Goal: Task Accomplishment & Management: Manage account settings

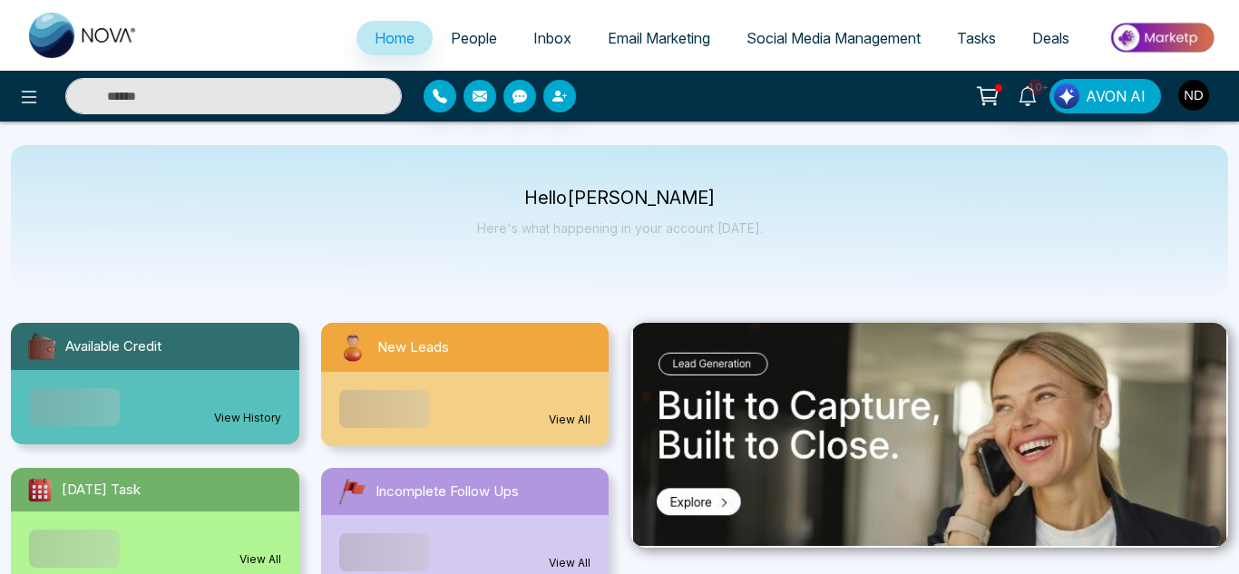
select select "*"
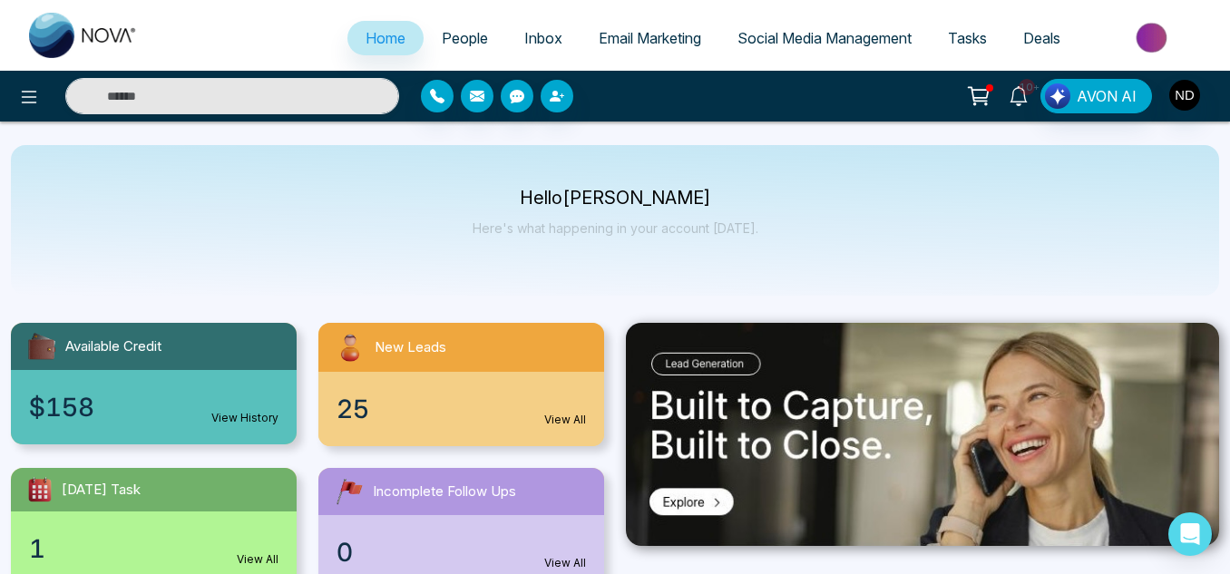
click at [1021, 92] on icon at bounding box center [1019, 96] width 20 height 20
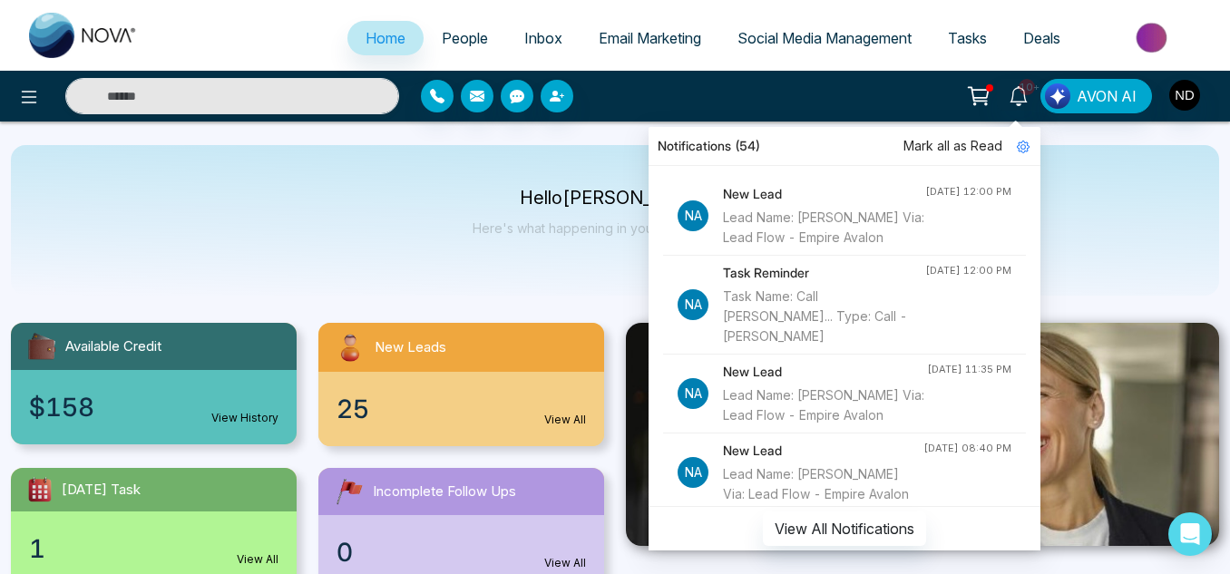
click at [446, 45] on span "People" at bounding box center [465, 38] width 46 height 18
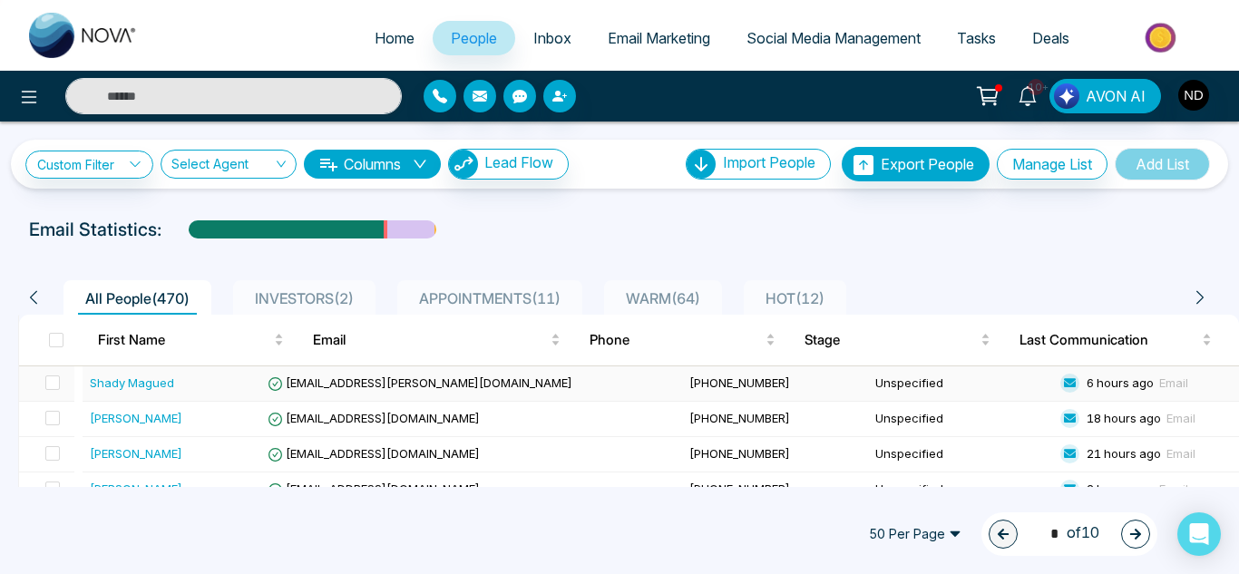
click at [235, 378] on div "Shady Magued" at bounding box center [175, 383] width 171 height 18
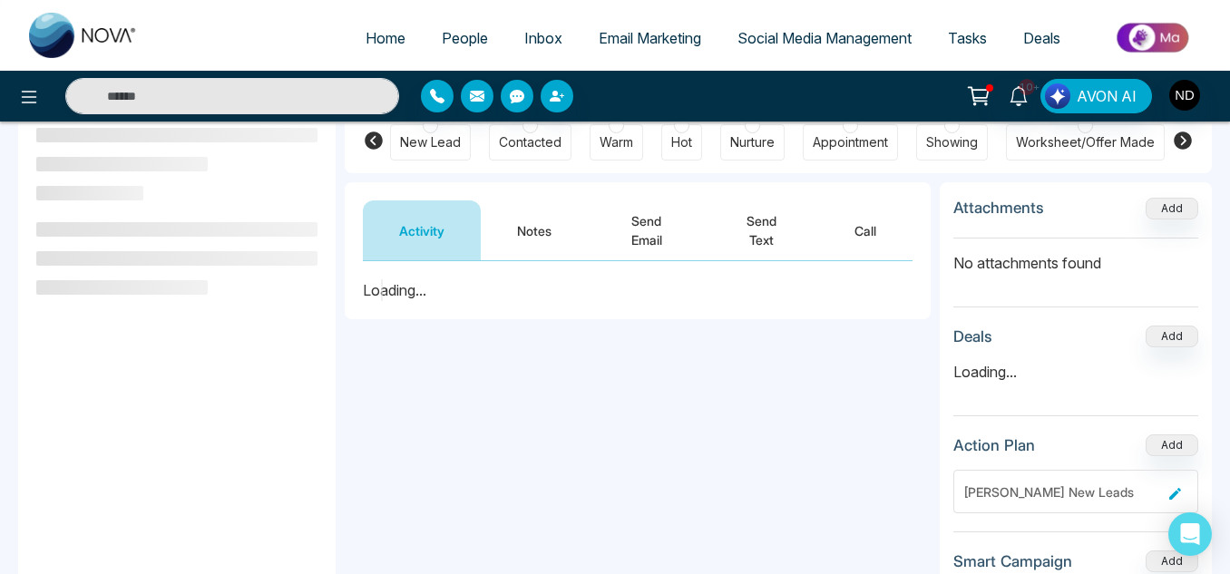
scroll to position [164, 0]
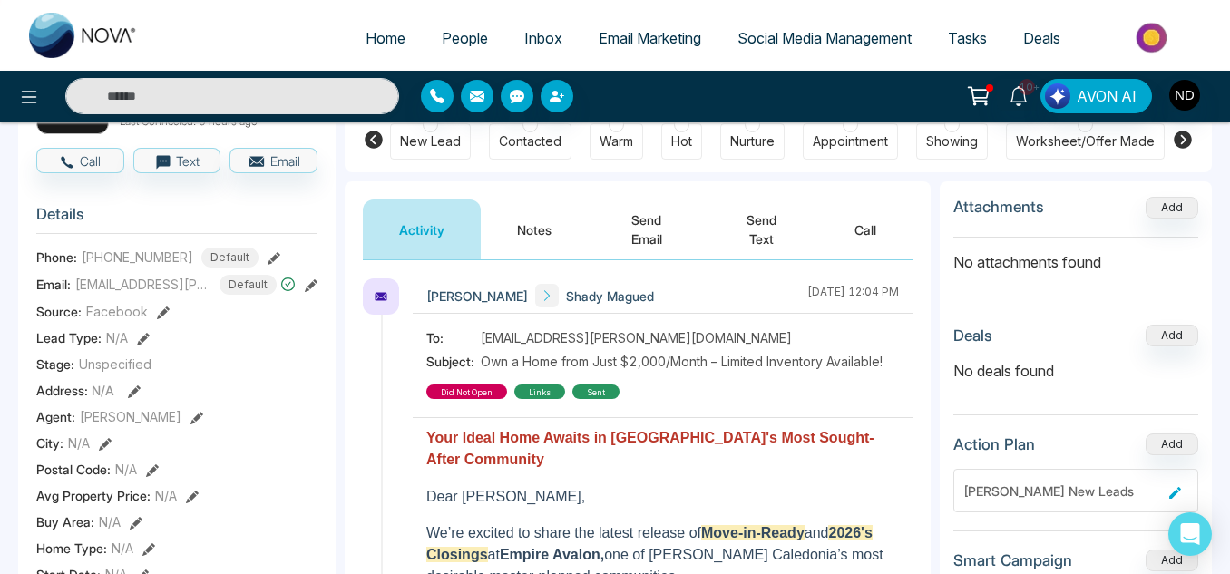
click at [507, 240] on button "Notes" at bounding box center [534, 230] width 107 height 60
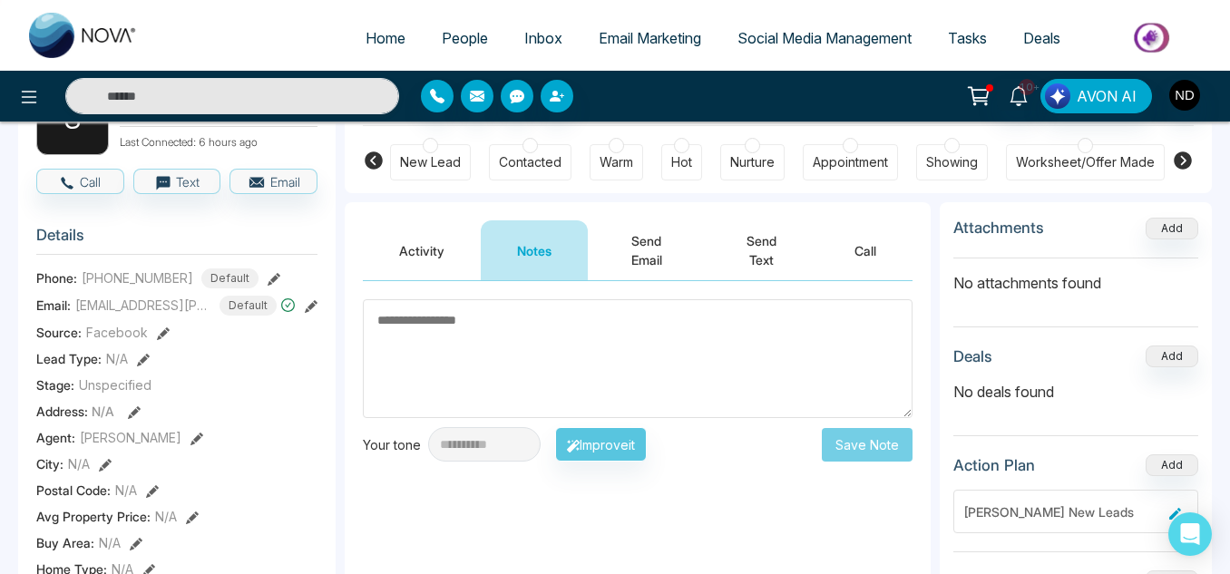
scroll to position [142, 0]
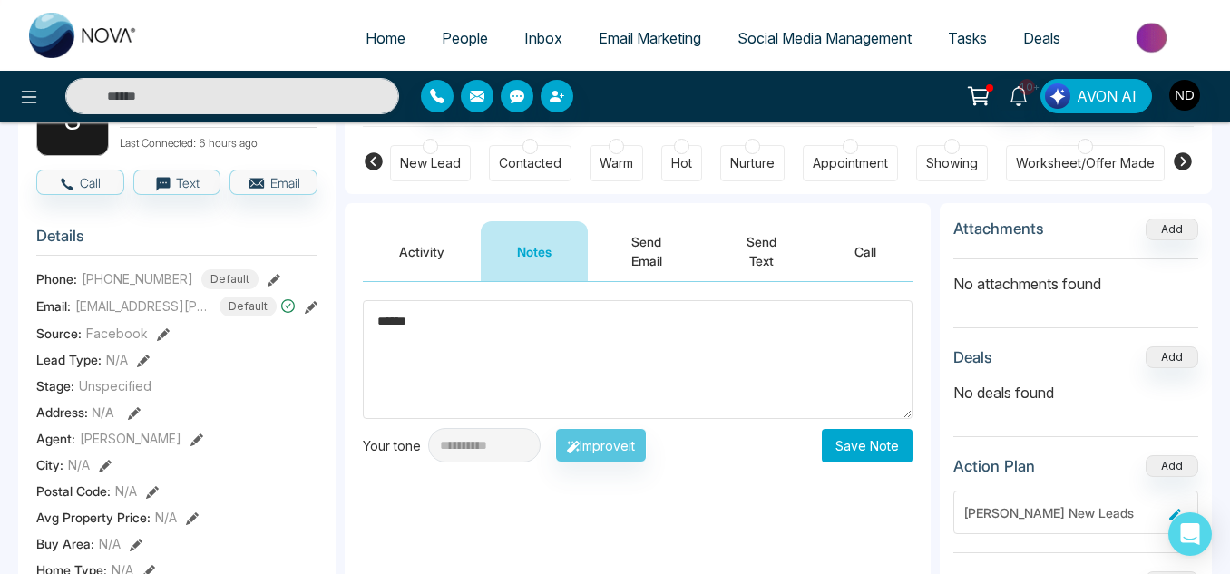
type textarea "******"
click at [876, 452] on button "Save Note" at bounding box center [867, 446] width 91 height 34
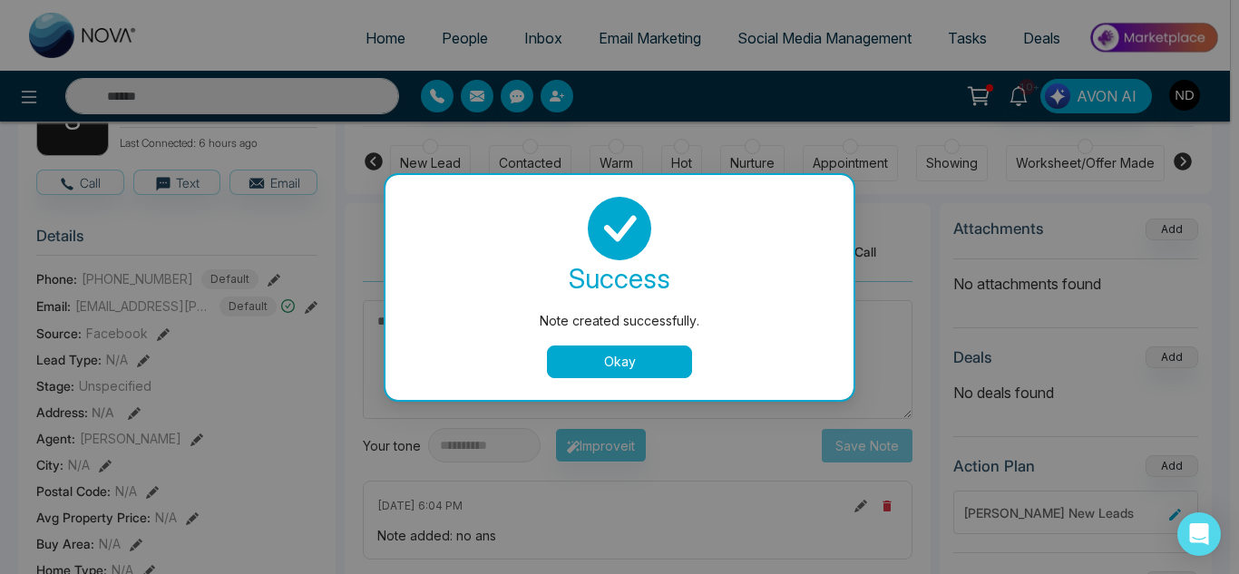
click at [648, 357] on button "Okay" at bounding box center [619, 362] width 145 height 33
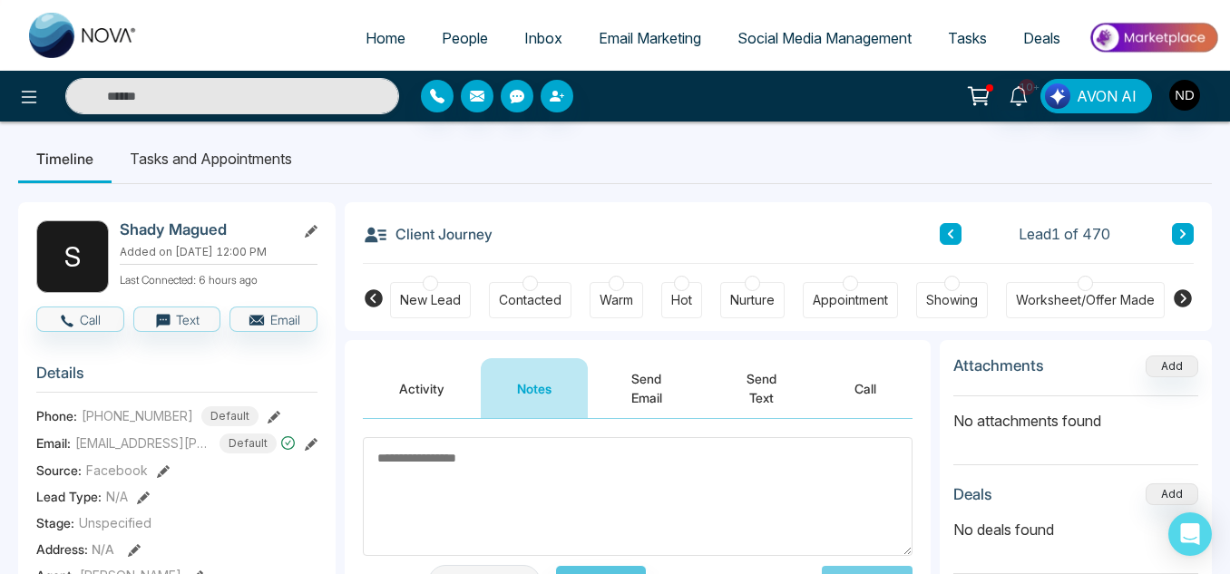
scroll to position [5, 0]
click at [1174, 239] on button at bounding box center [1183, 235] width 22 height 22
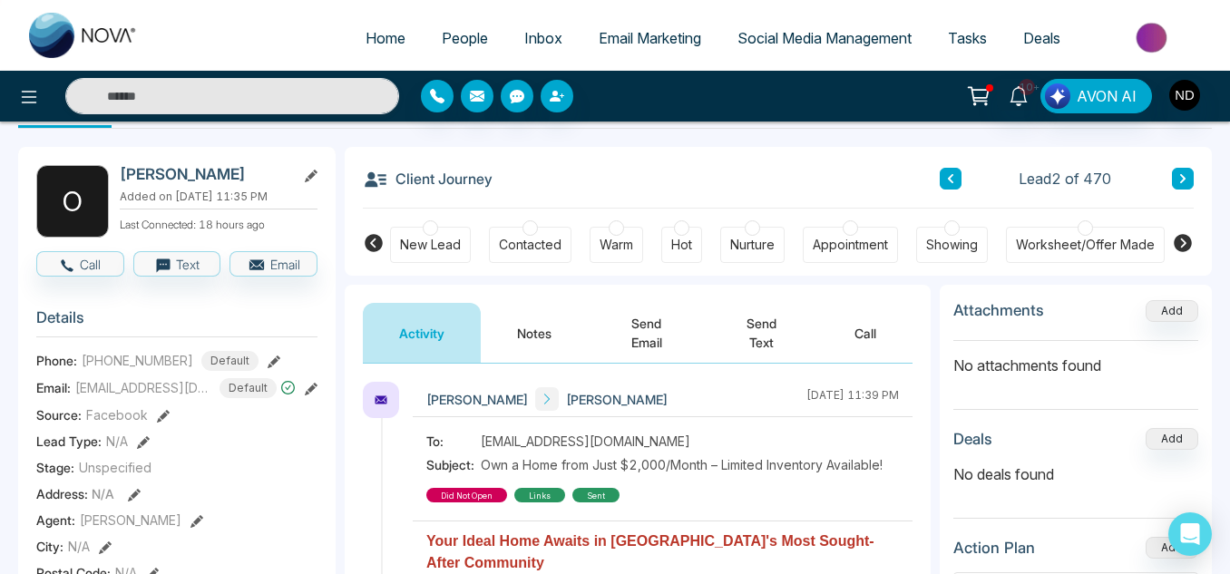
click at [540, 325] on button "Notes" at bounding box center [534, 333] width 107 height 60
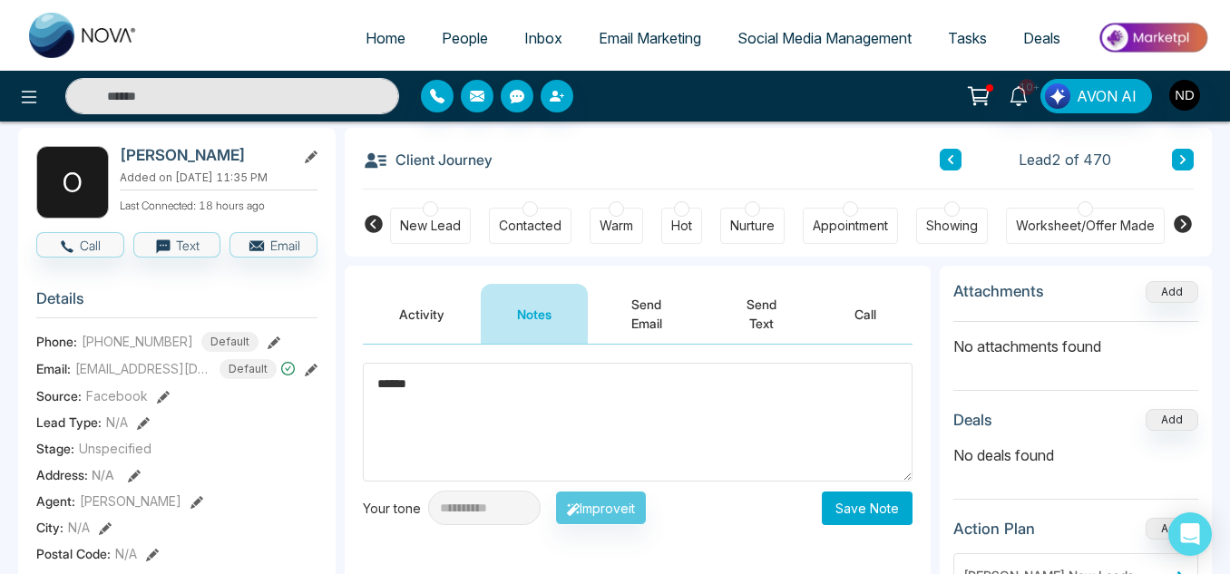
scroll to position [71, 0]
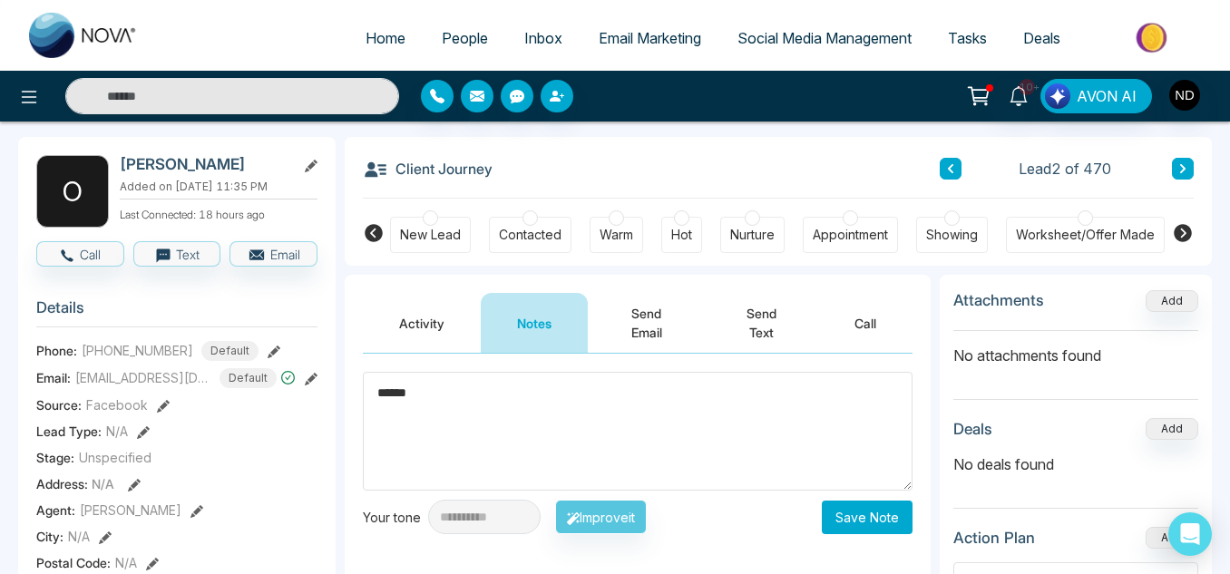
type textarea "******"
click at [424, 309] on button "Activity" at bounding box center [422, 323] width 118 height 60
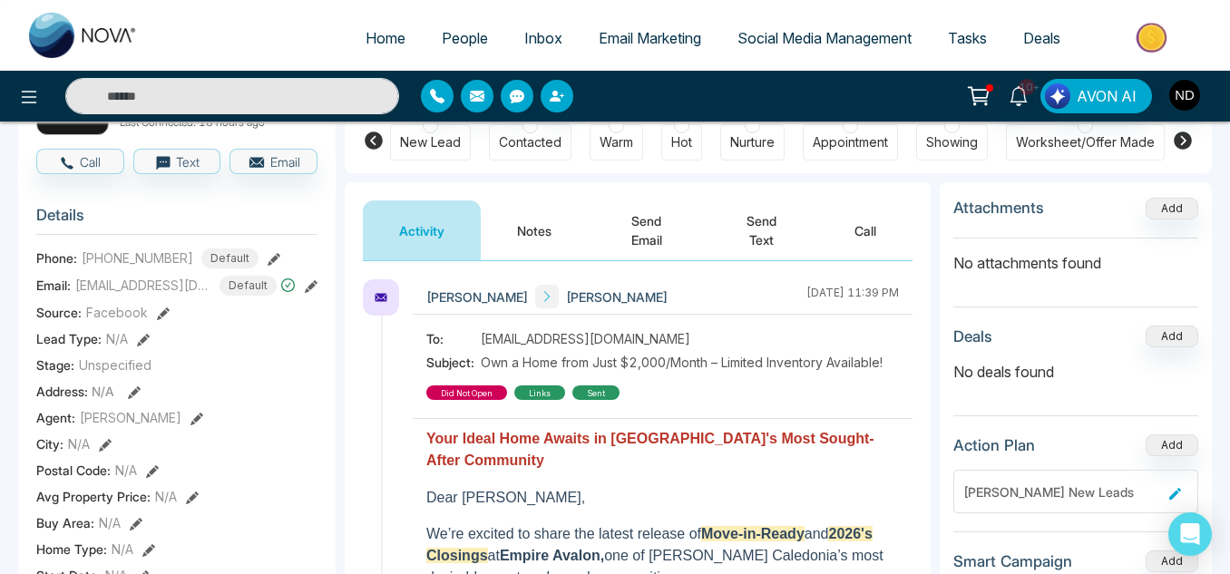
scroll to position [164, 0]
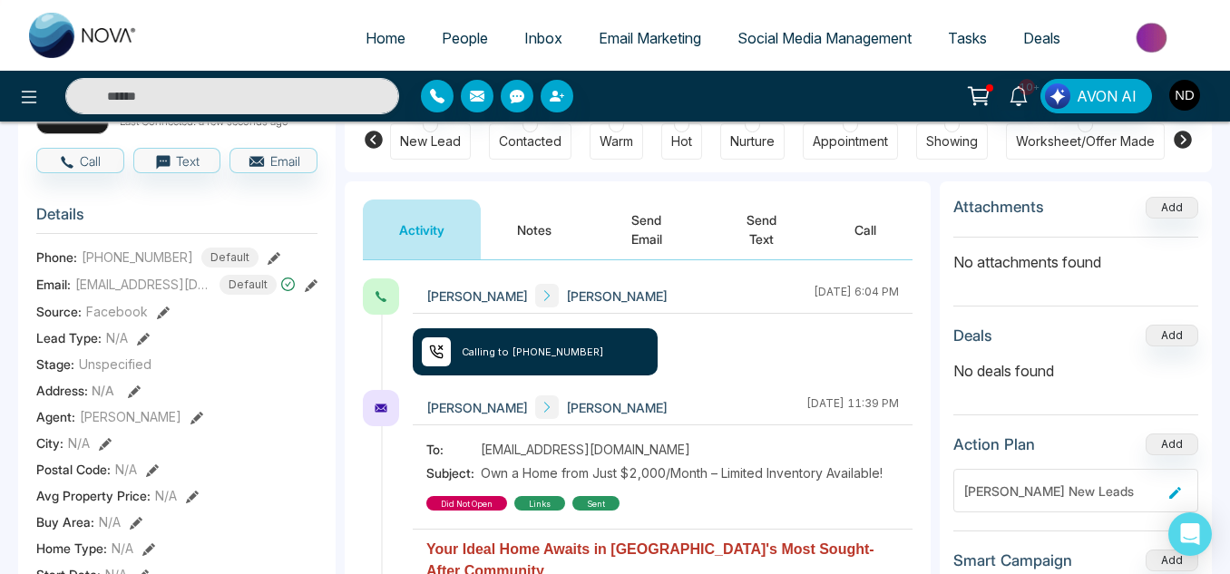
click at [513, 219] on button "Notes" at bounding box center [534, 230] width 107 height 60
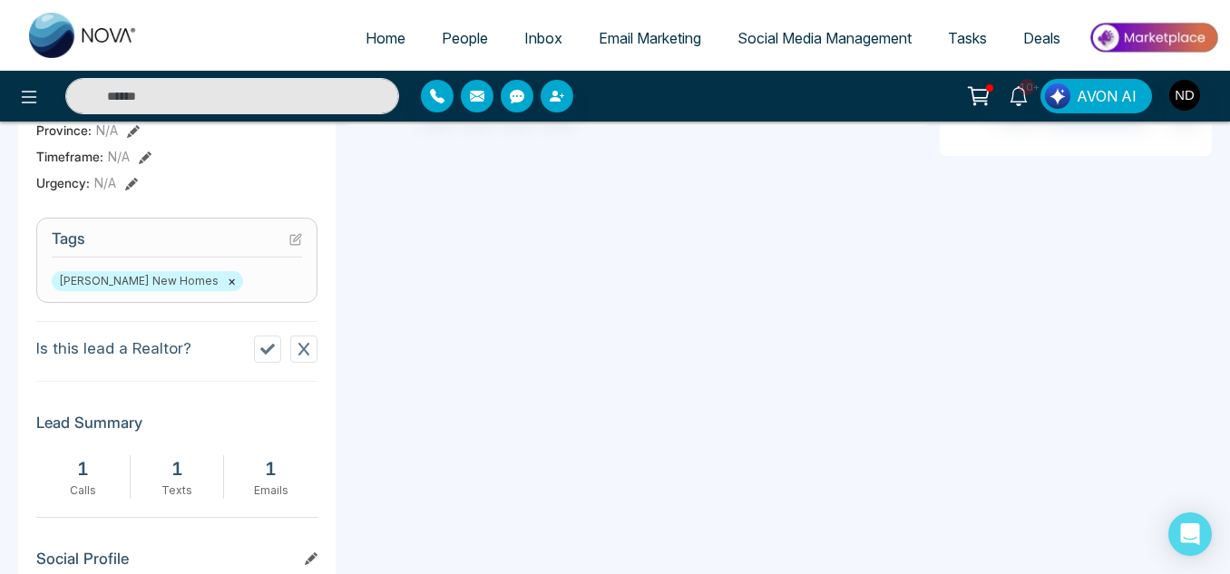
scroll to position [662, 0]
click at [295, 244] on icon at bounding box center [295, 239] width 10 height 10
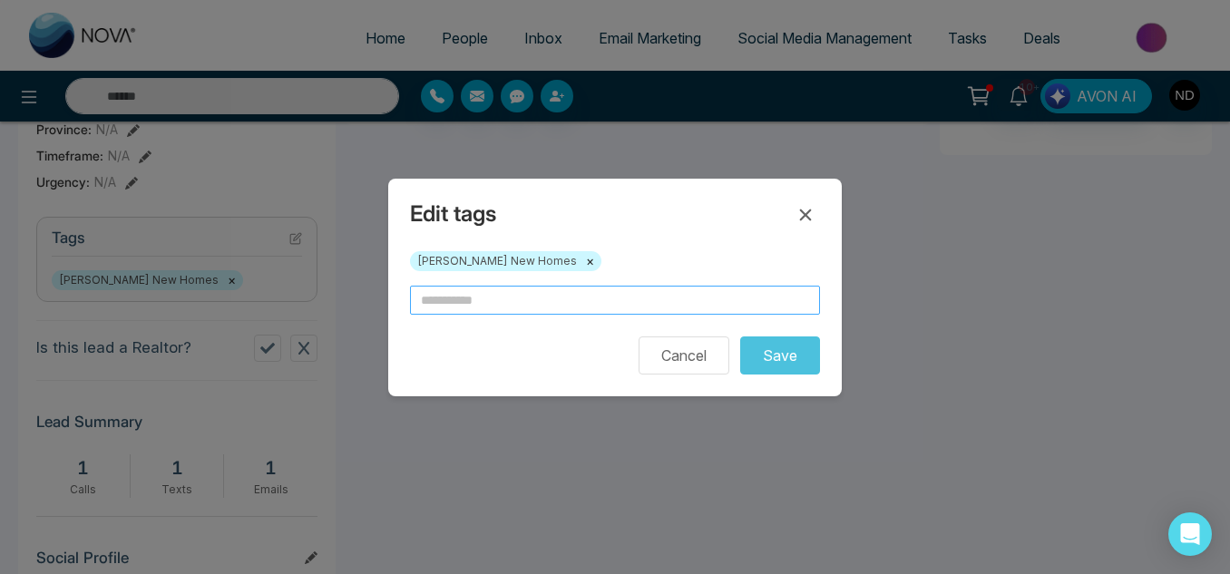
click at [465, 307] on input "text" at bounding box center [615, 300] width 410 height 29
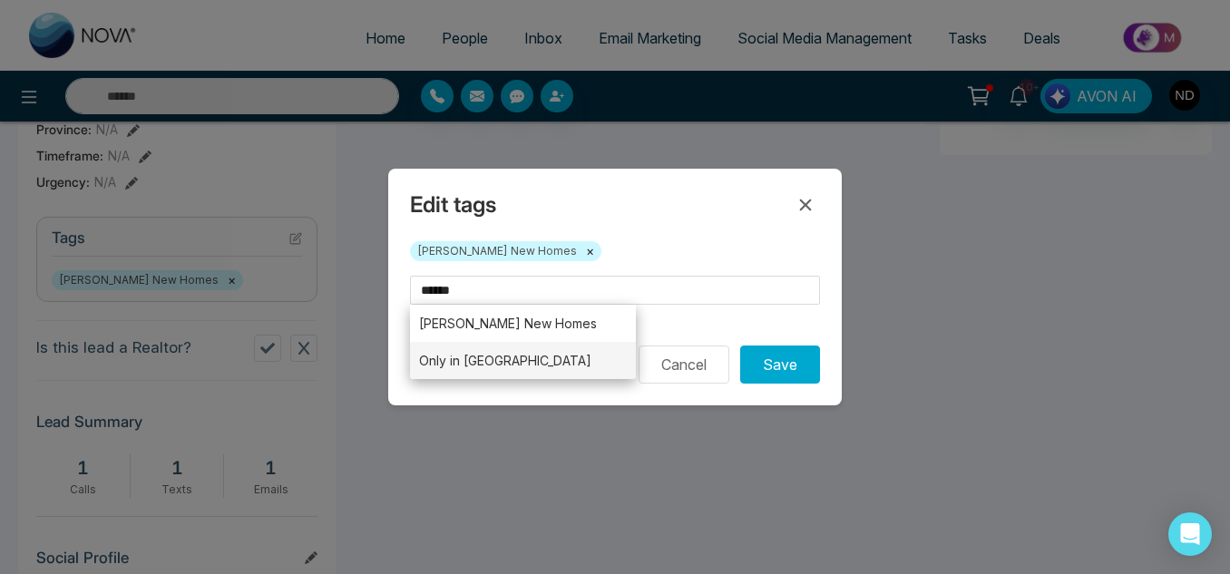
click at [519, 347] on li "Only in [GEOGRAPHIC_DATA]" at bounding box center [523, 360] width 226 height 37
type input "**********"
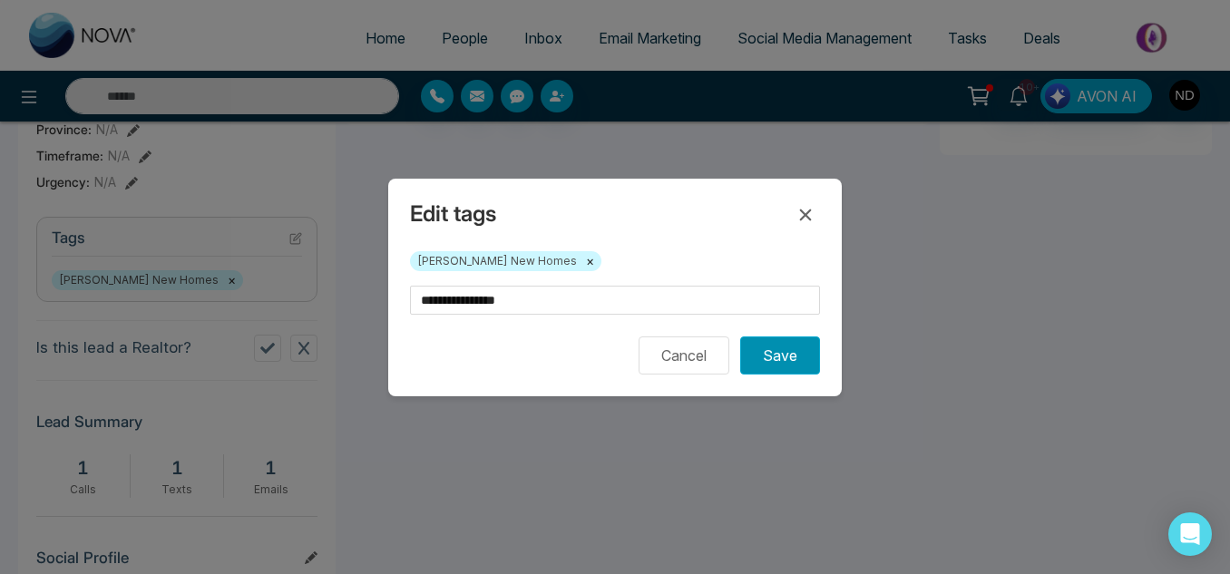
click at [777, 362] on button "Save" at bounding box center [780, 356] width 80 height 38
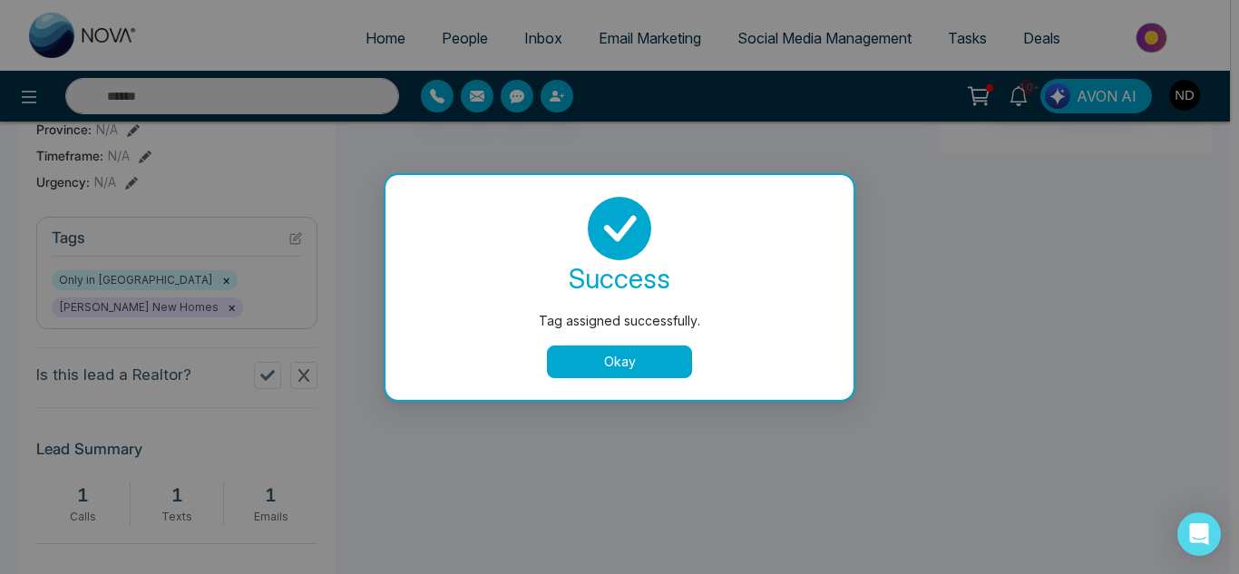
click at [611, 364] on button "Okay" at bounding box center [619, 362] width 145 height 33
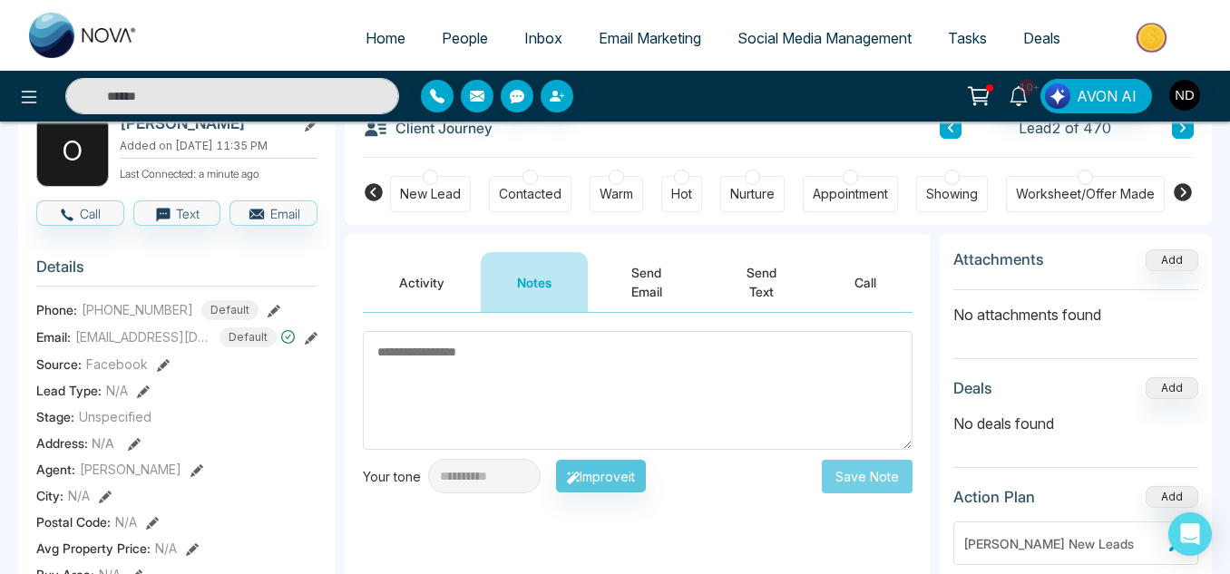
scroll to position [111, 0]
click at [623, 375] on textarea at bounding box center [638, 391] width 550 height 119
click at [381, 358] on textarea "********" at bounding box center [638, 391] width 550 height 119
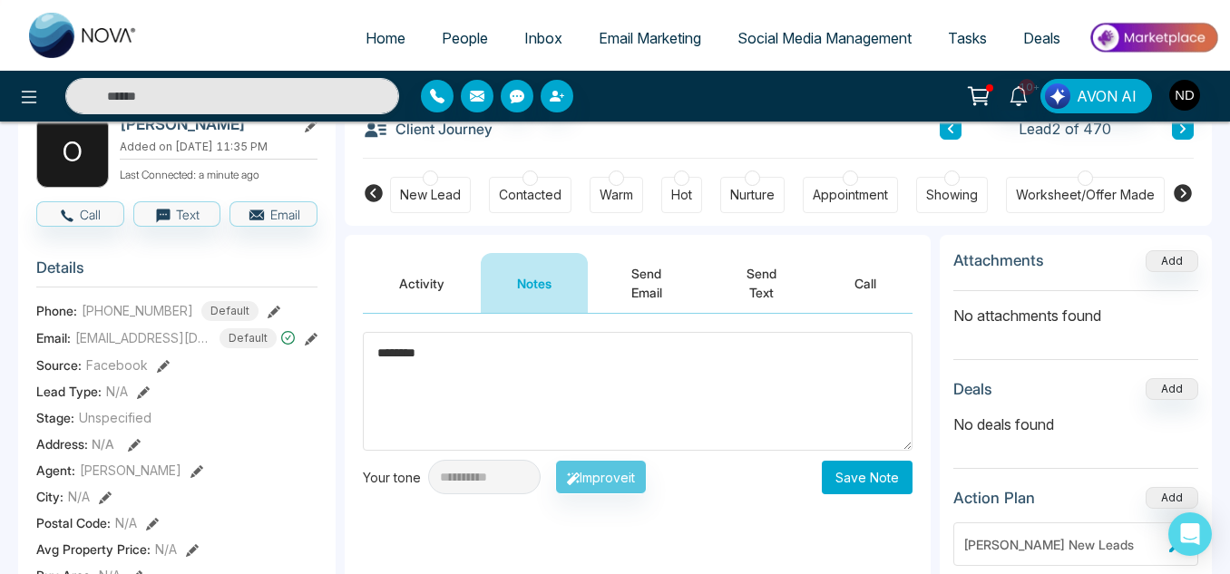
click at [443, 360] on textarea "********" at bounding box center [638, 391] width 550 height 119
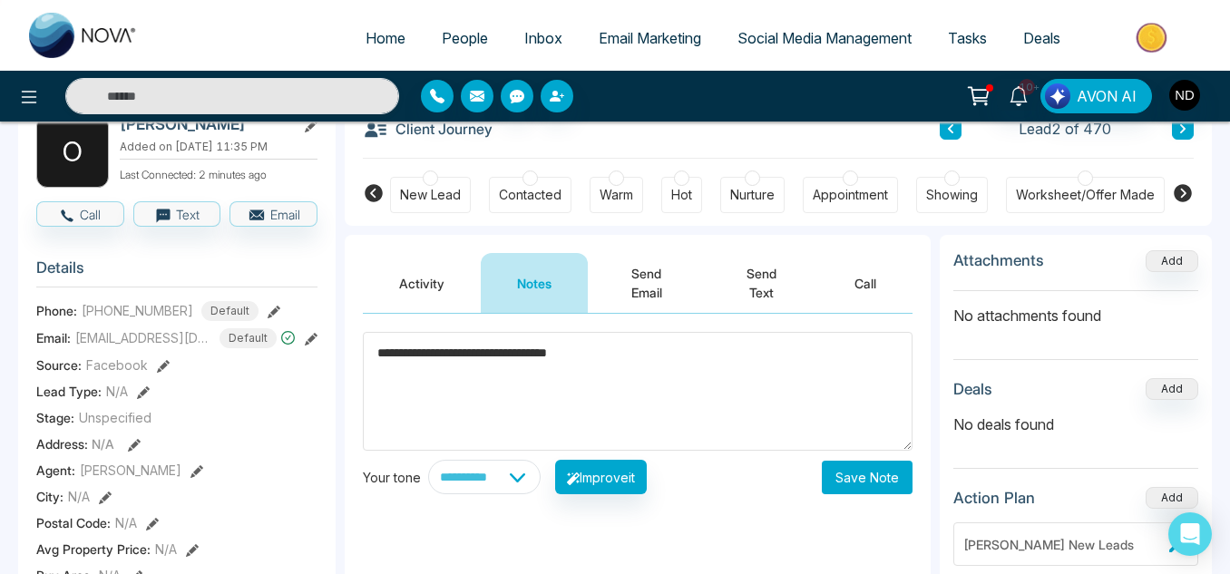
type textarea "**********"
click at [848, 471] on button "Save Note" at bounding box center [867, 478] width 91 height 34
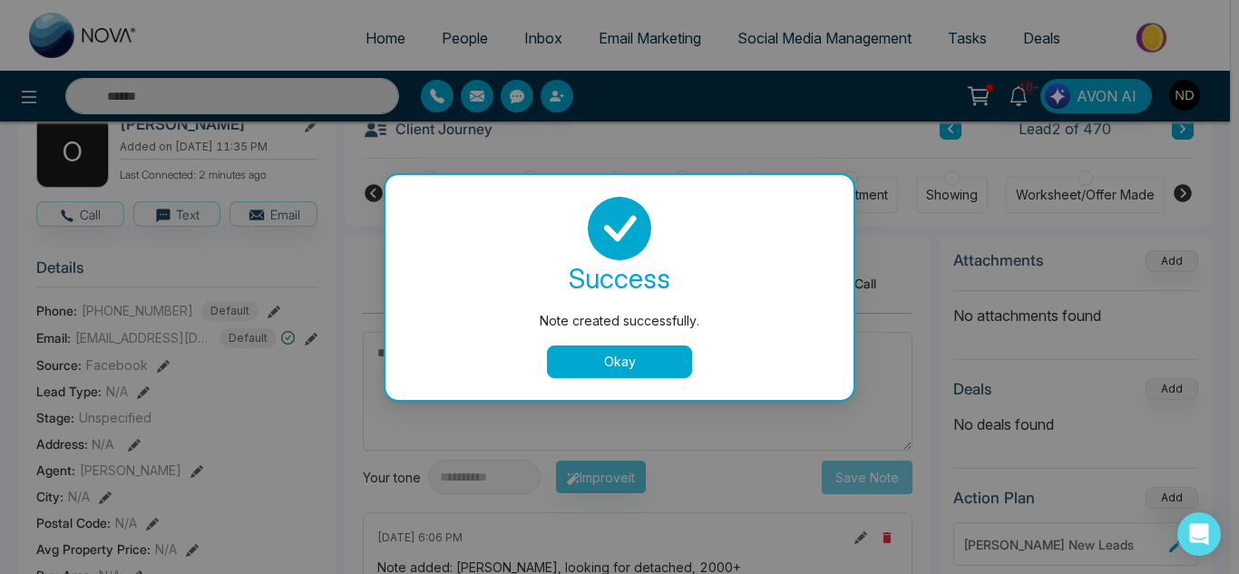
click at [596, 357] on button "Okay" at bounding box center [619, 362] width 145 height 33
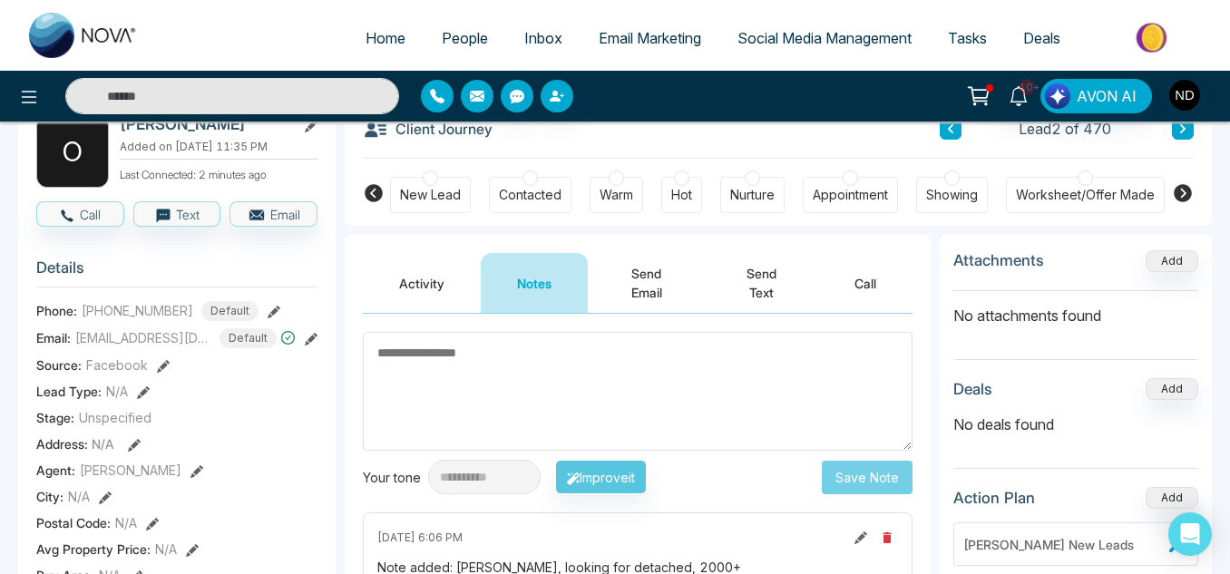
click at [410, 291] on button "Activity" at bounding box center [422, 283] width 118 height 60
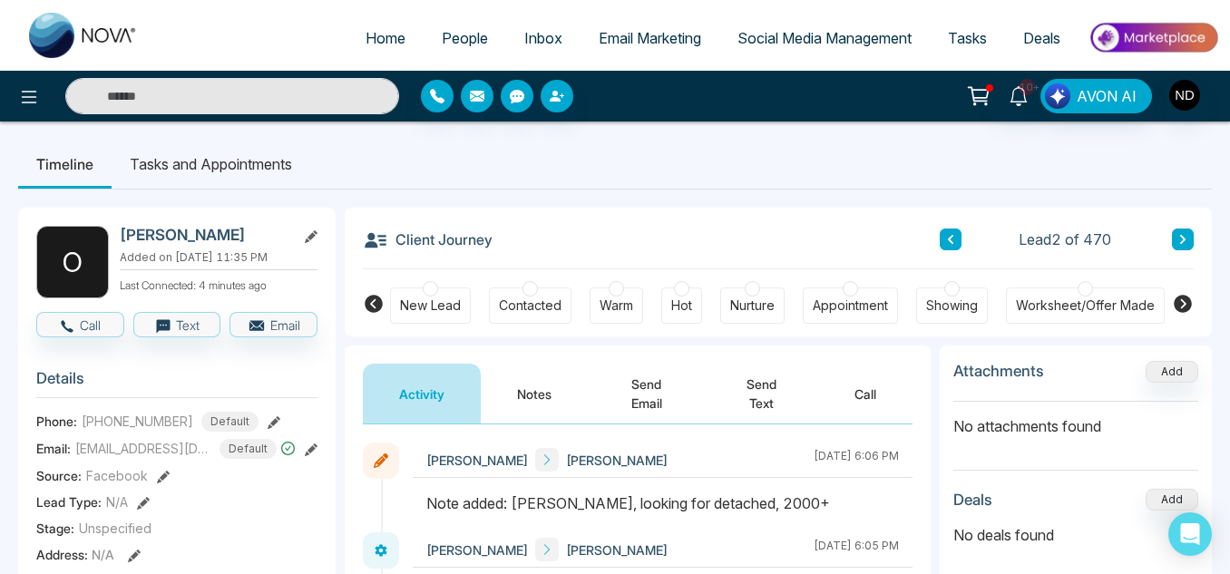
click at [562, 386] on button "Notes" at bounding box center [534, 394] width 107 height 60
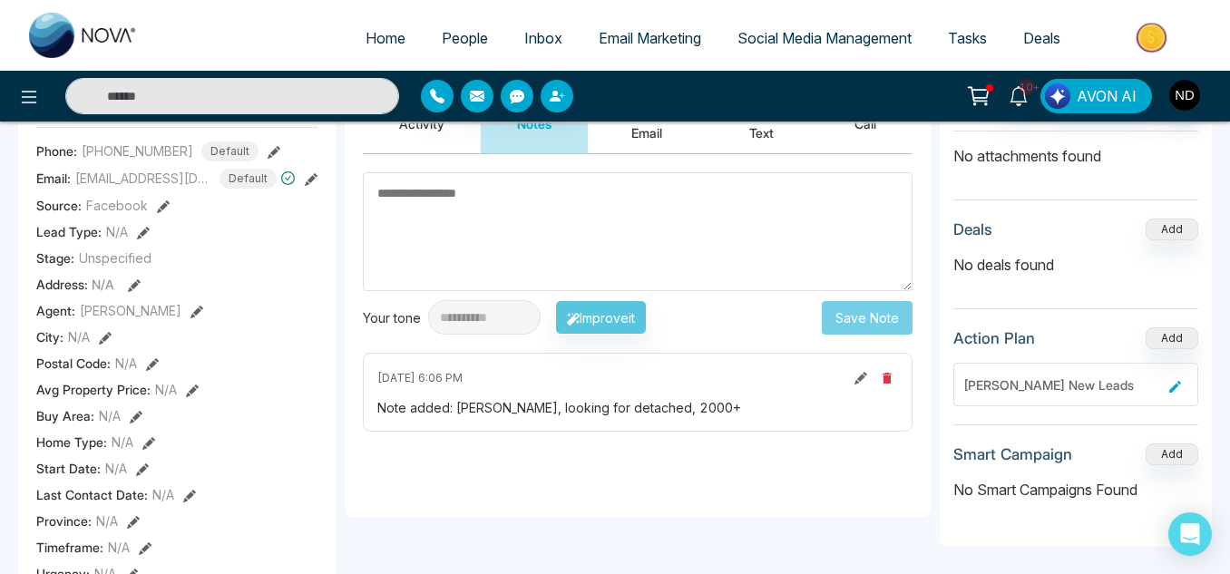
scroll to position [289, 0]
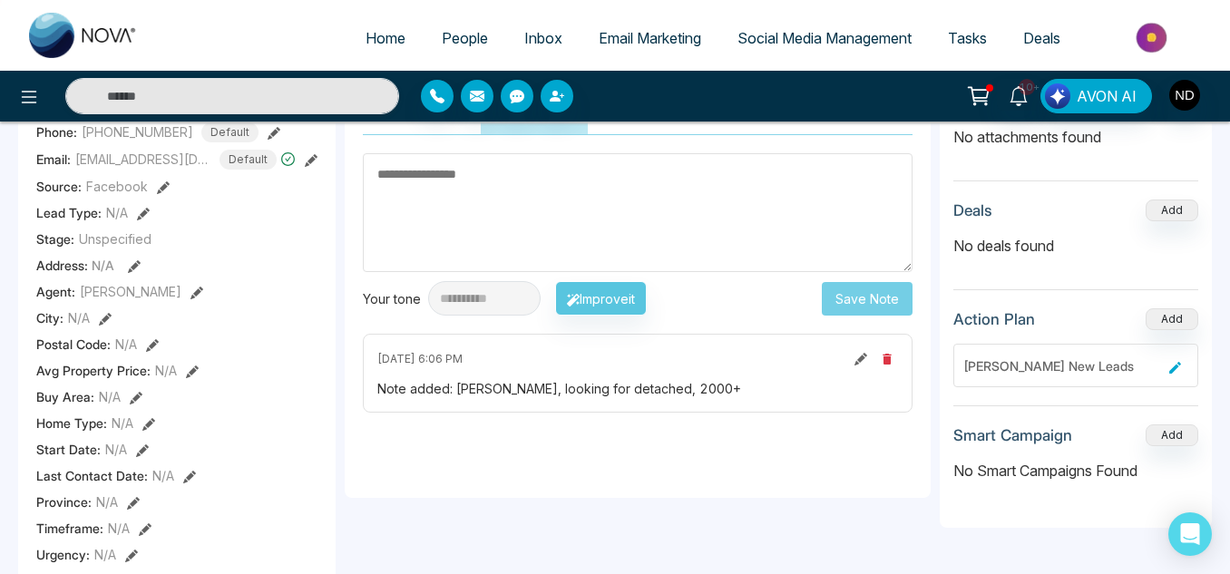
click at [866, 356] on icon at bounding box center [861, 359] width 13 height 13
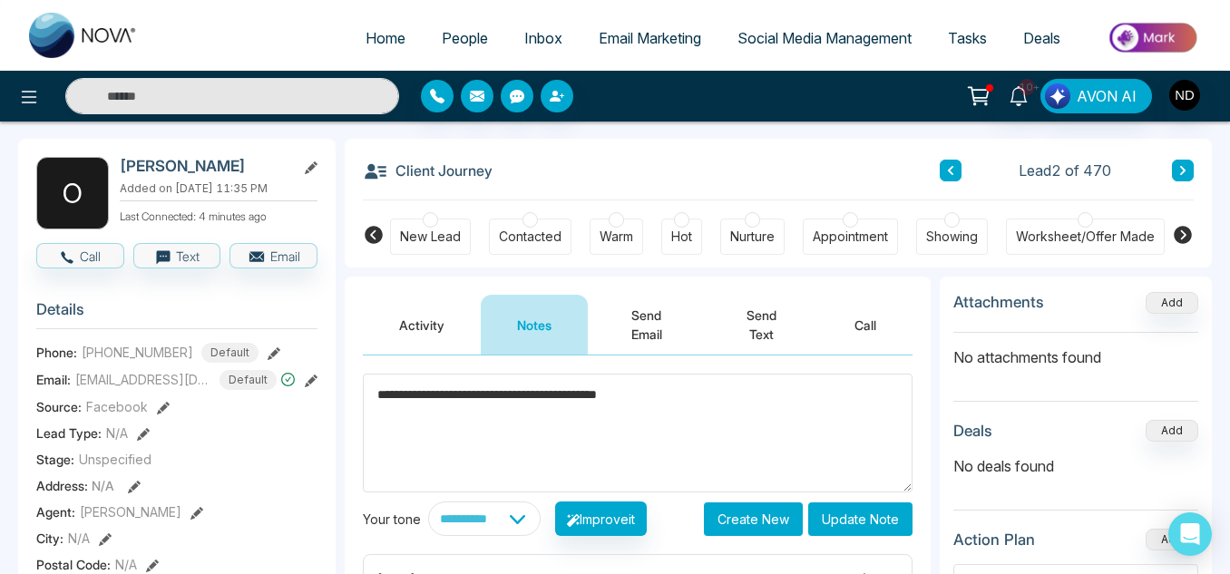
scroll to position [70, 0]
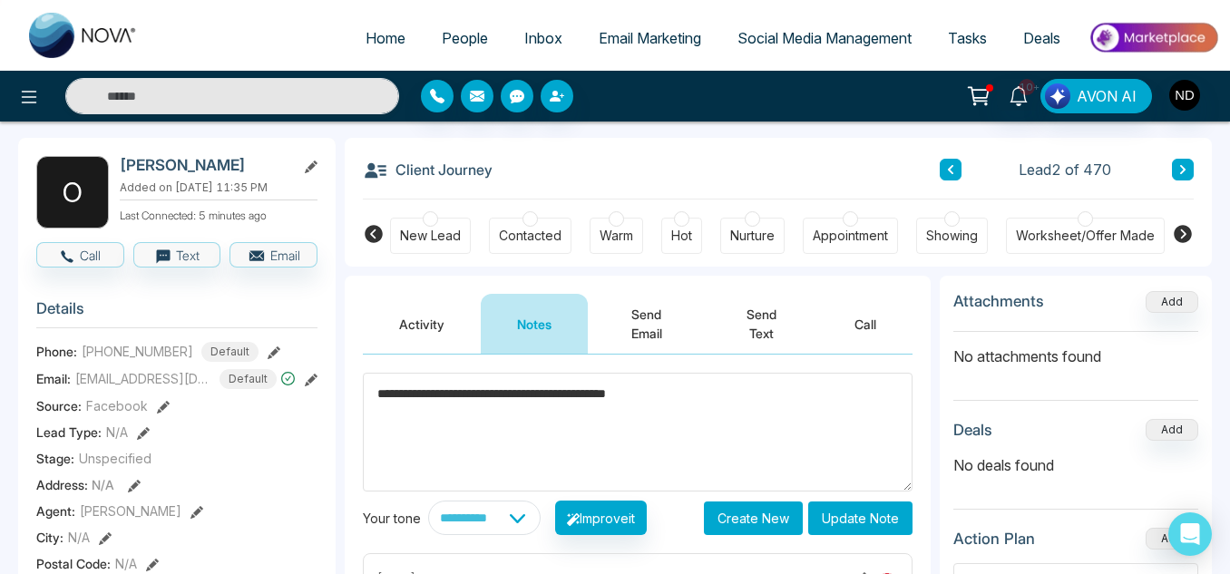
type textarea "**********"
click at [831, 506] on button "Update Note" at bounding box center [860, 519] width 104 height 34
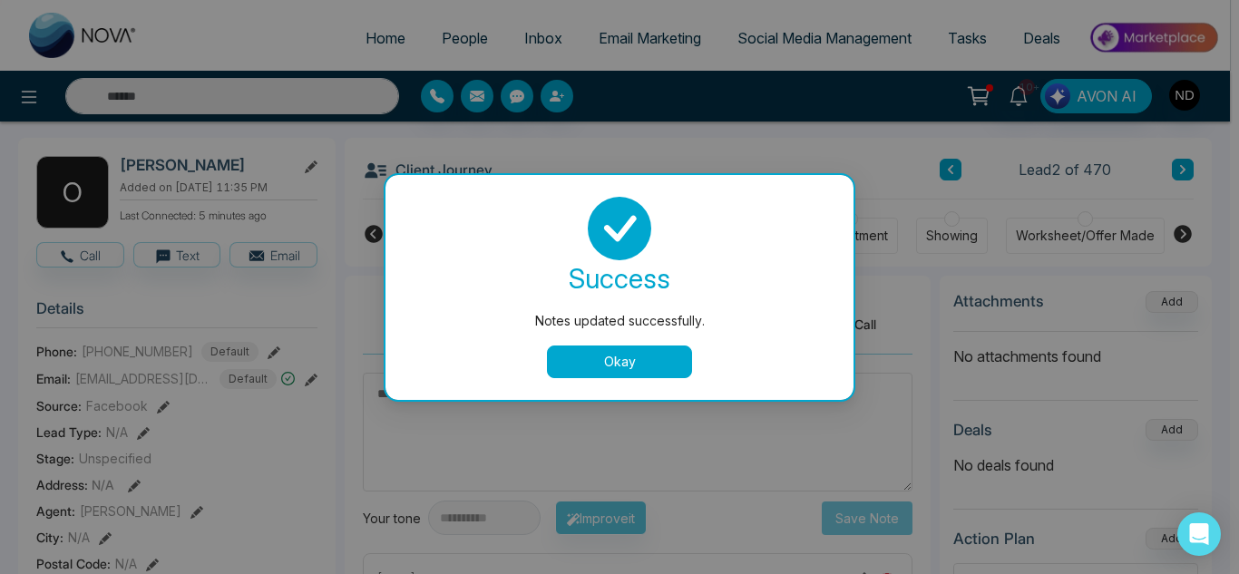
click at [656, 372] on button "Okay" at bounding box center [619, 362] width 145 height 33
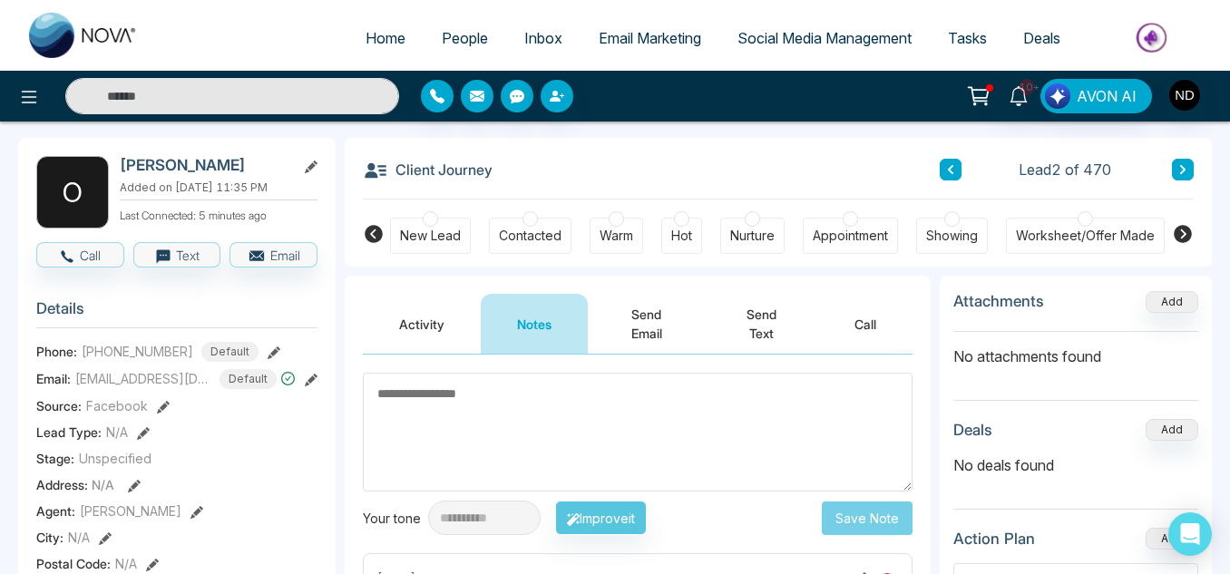
click at [423, 335] on button "Activity" at bounding box center [422, 324] width 118 height 60
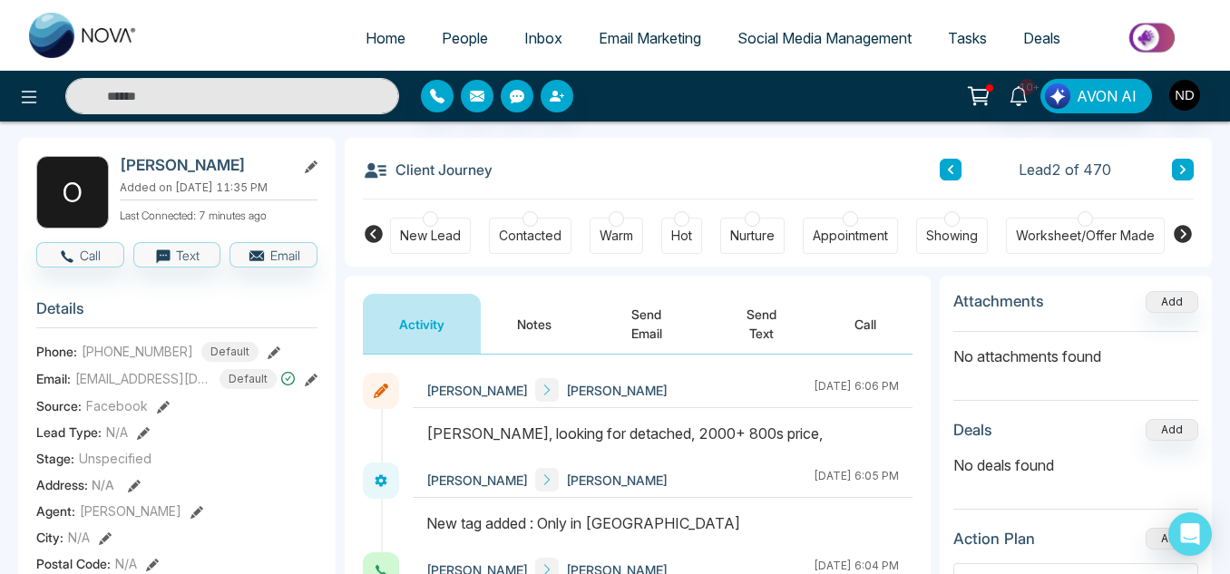
click at [753, 322] on button "Send Text" at bounding box center [761, 324] width 113 height 60
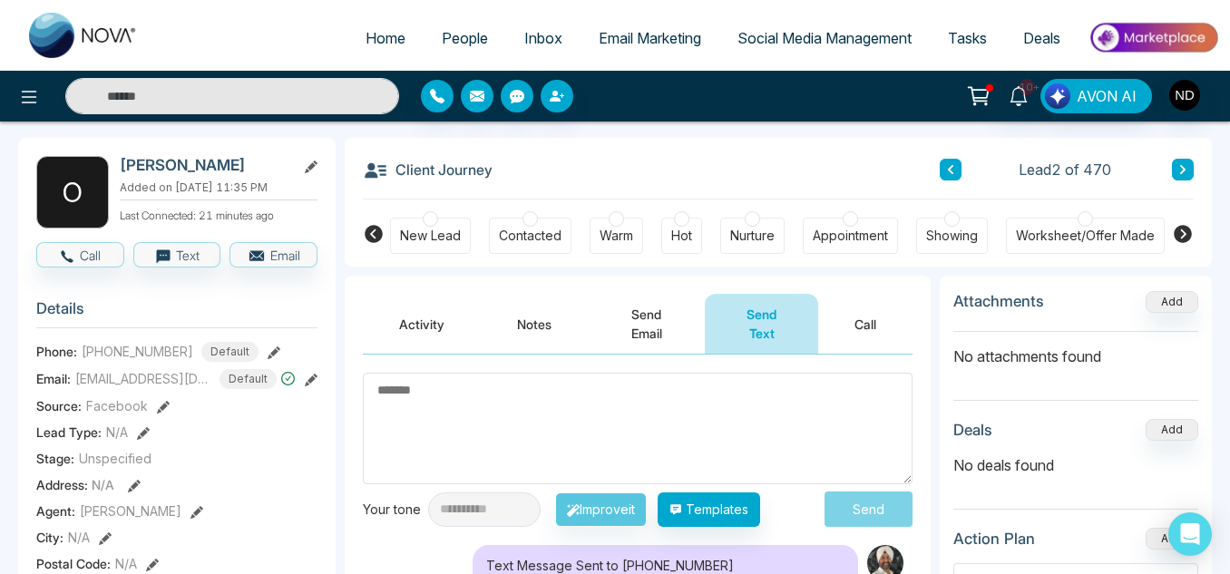
click at [639, 314] on button "Send Email" at bounding box center [646, 324] width 117 height 60
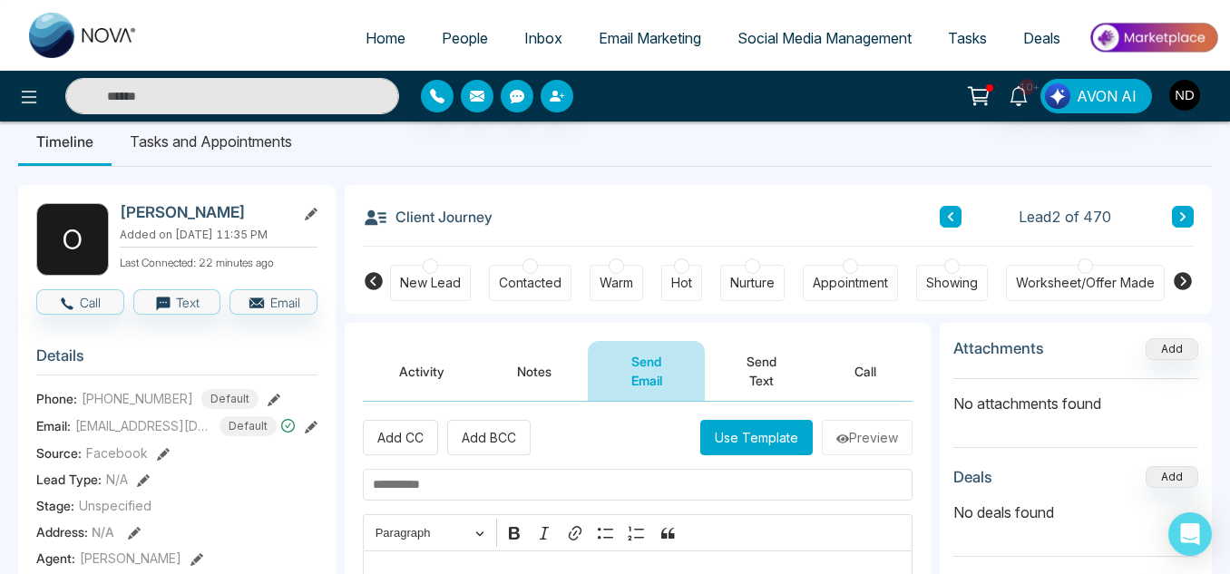
scroll to position [22, 0]
click at [1190, 225] on button at bounding box center [1183, 218] width 22 height 22
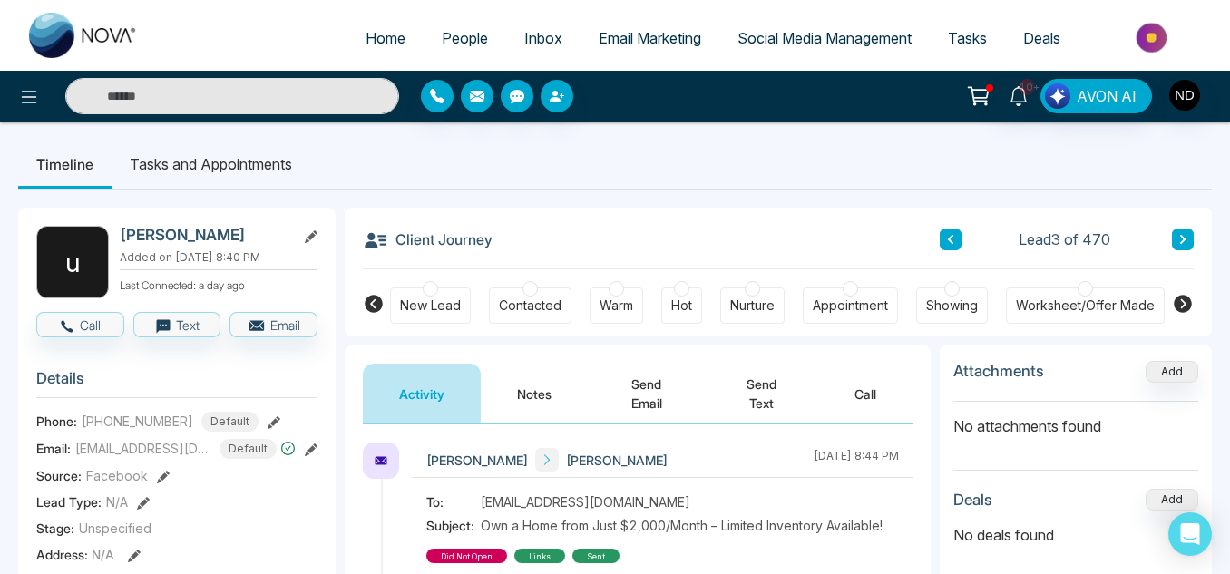
click at [547, 383] on button "Notes" at bounding box center [534, 394] width 107 height 60
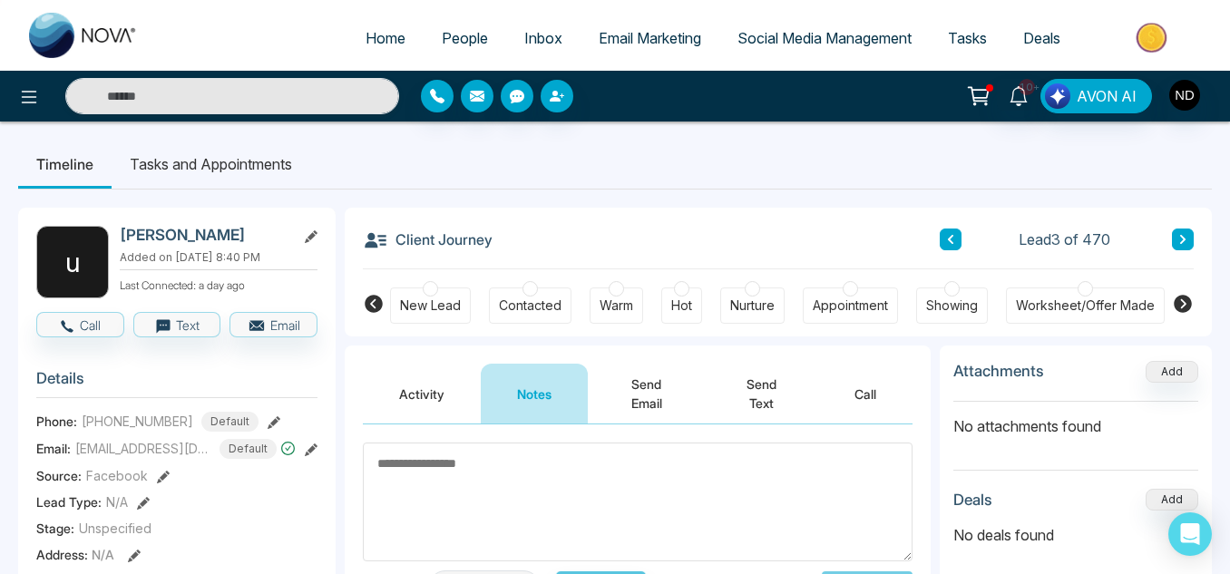
click at [437, 397] on button "Activity" at bounding box center [422, 394] width 118 height 60
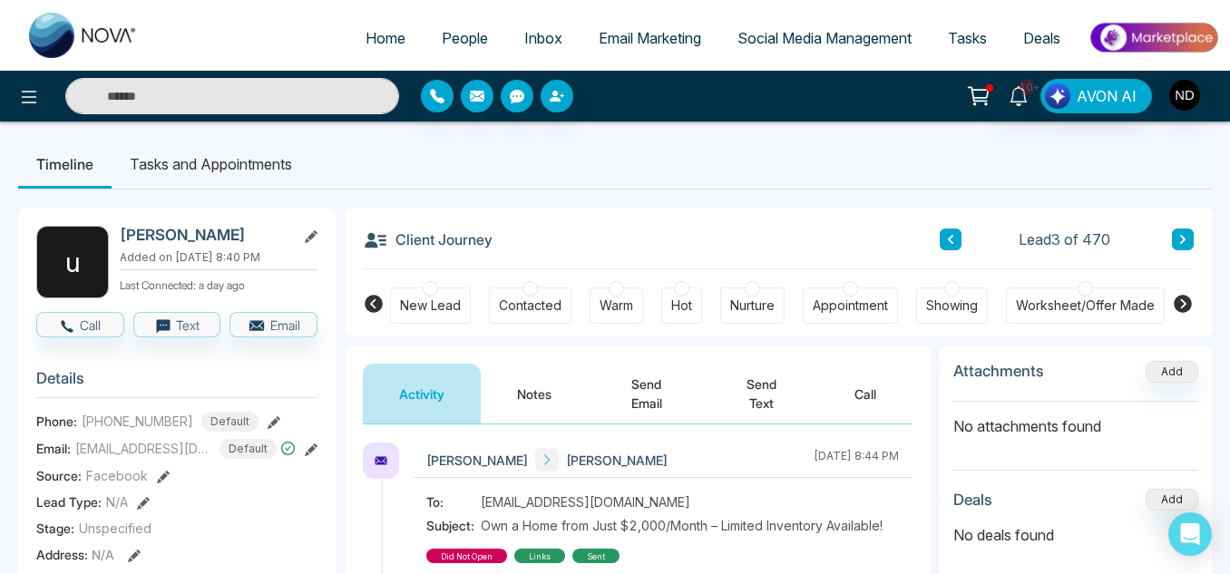
click at [310, 98] on input "text" at bounding box center [232, 96] width 334 height 36
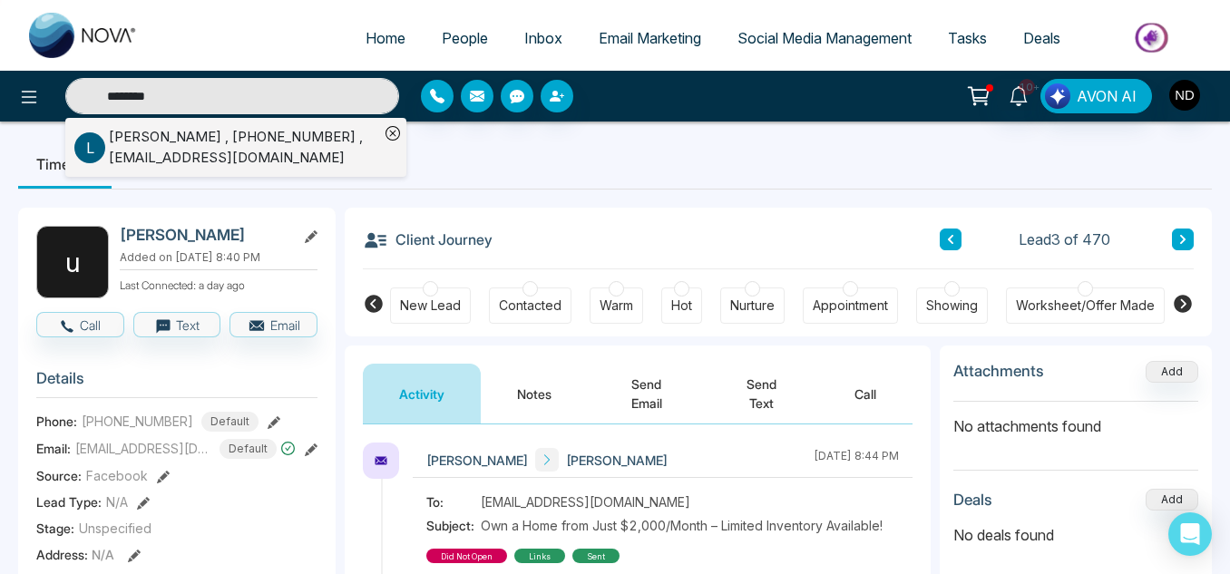
type input "********"
click at [328, 159] on div "[PERSON_NAME] , [PHONE_NUMBER] , [EMAIL_ADDRESS][DOMAIN_NAME]" at bounding box center [244, 147] width 270 height 41
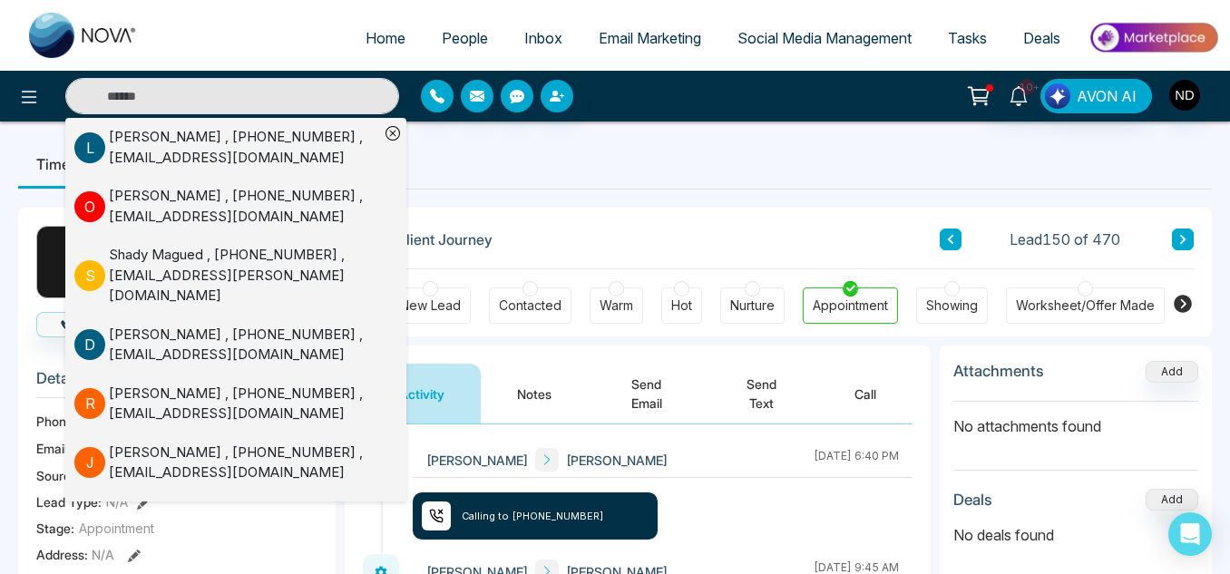
click at [391, 127] on icon at bounding box center [393, 133] width 15 height 15
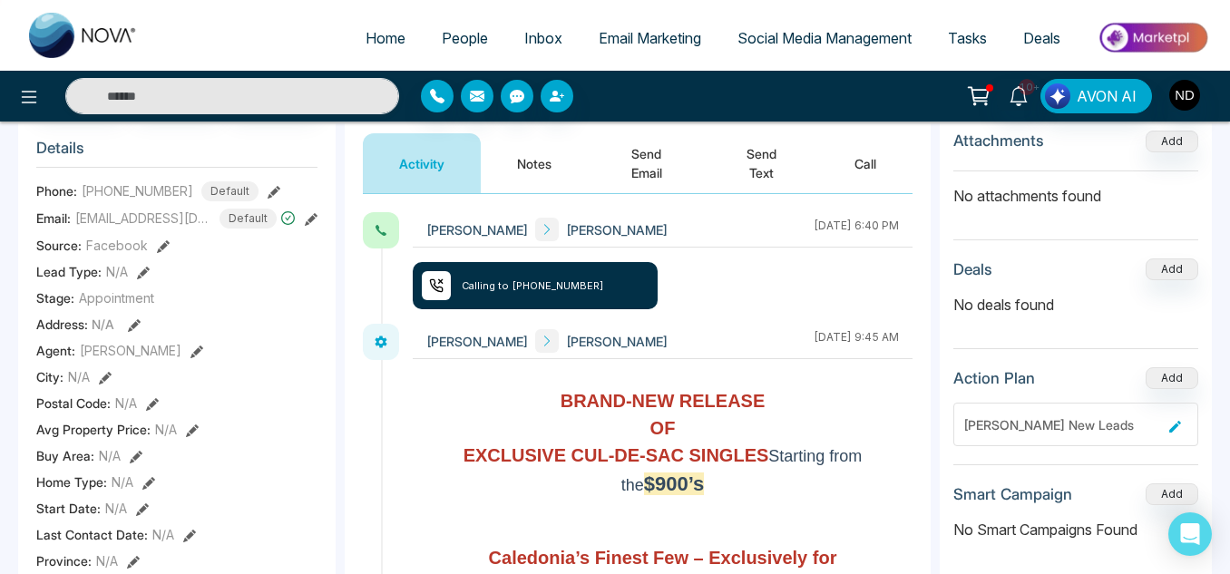
click at [649, 171] on button "Send Email" at bounding box center [646, 163] width 117 height 60
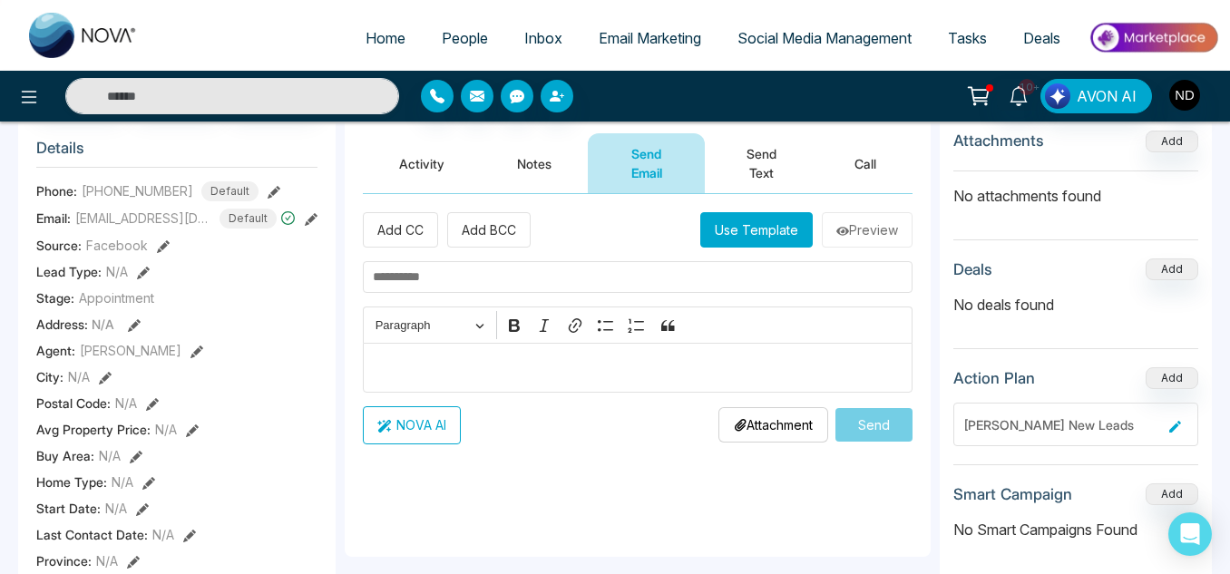
click at [424, 161] on button "Activity" at bounding box center [422, 163] width 118 height 60
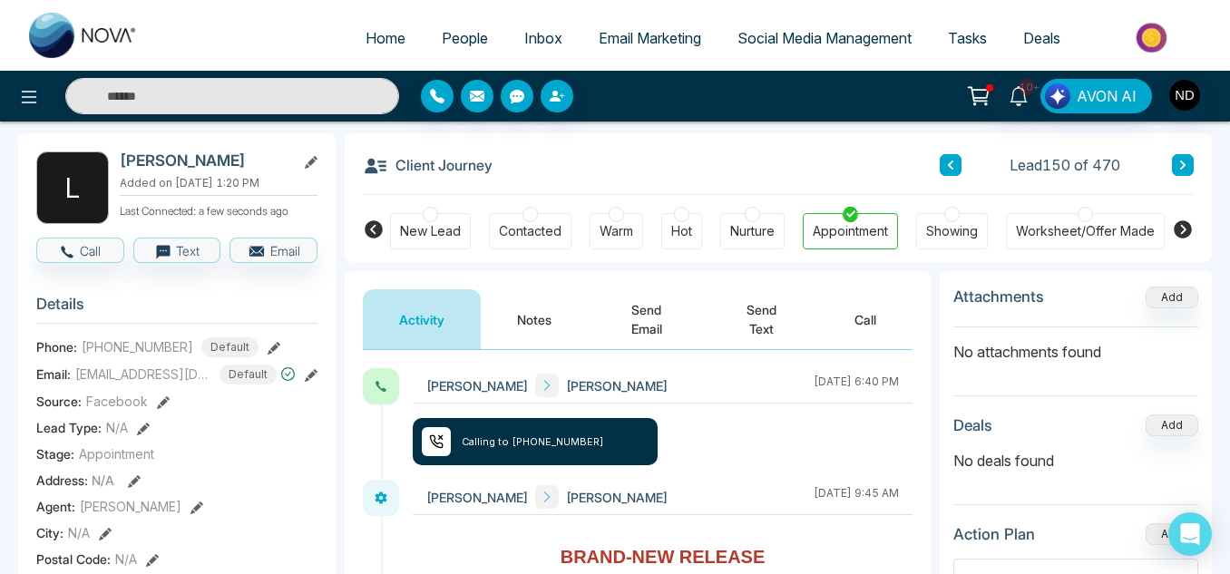
scroll to position [73, 0]
click at [667, 328] on button "Send Email" at bounding box center [646, 320] width 117 height 60
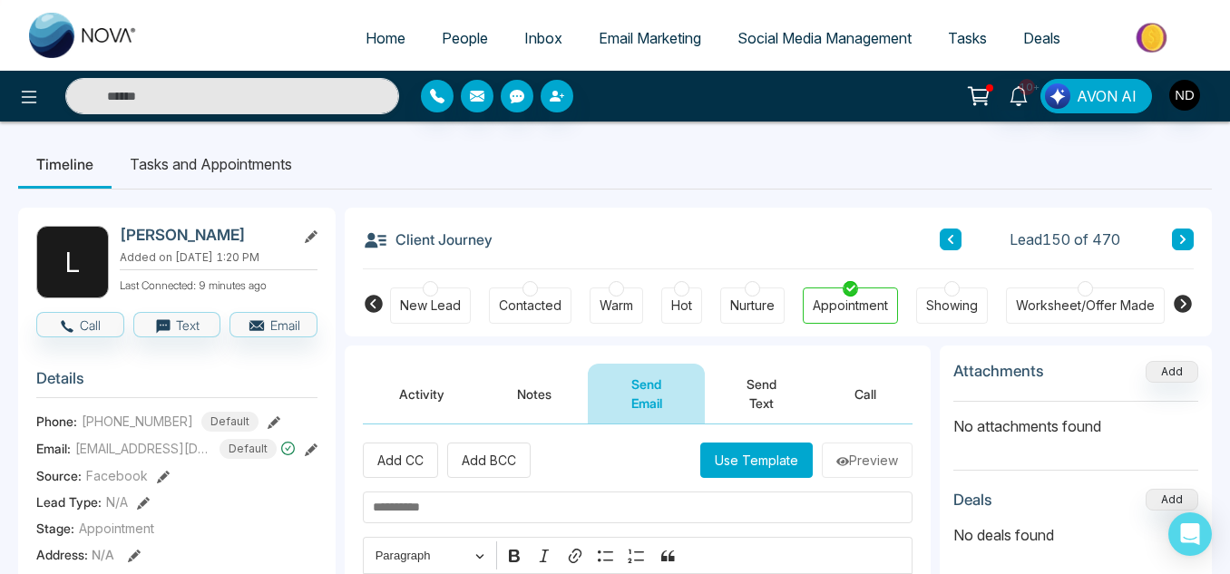
click at [531, 393] on button "Notes" at bounding box center [534, 394] width 107 height 60
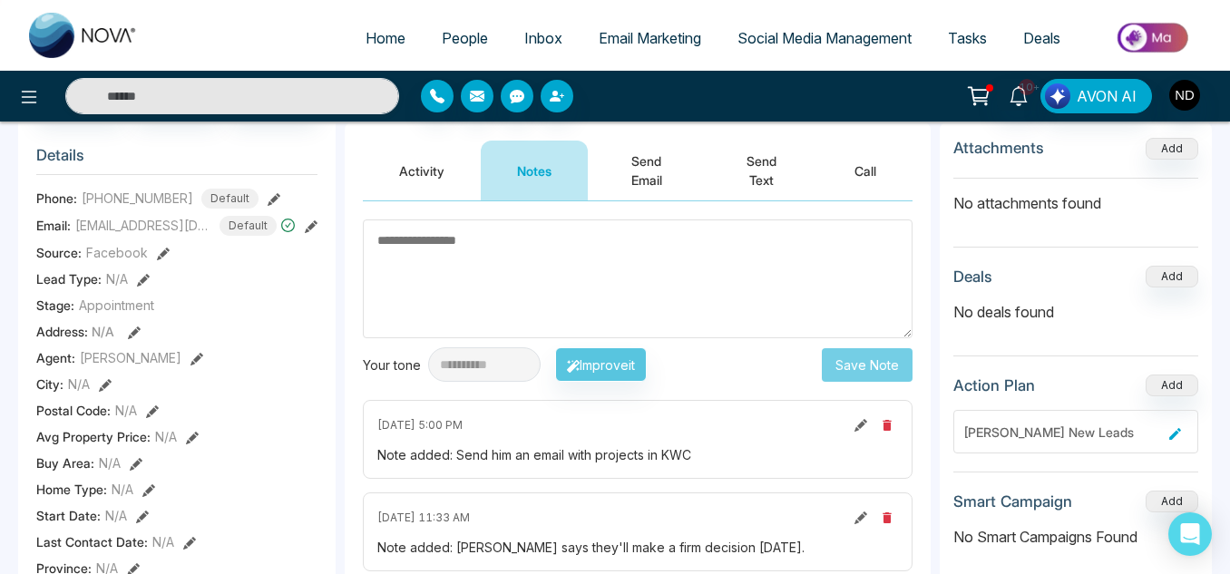
scroll to position [222, 0]
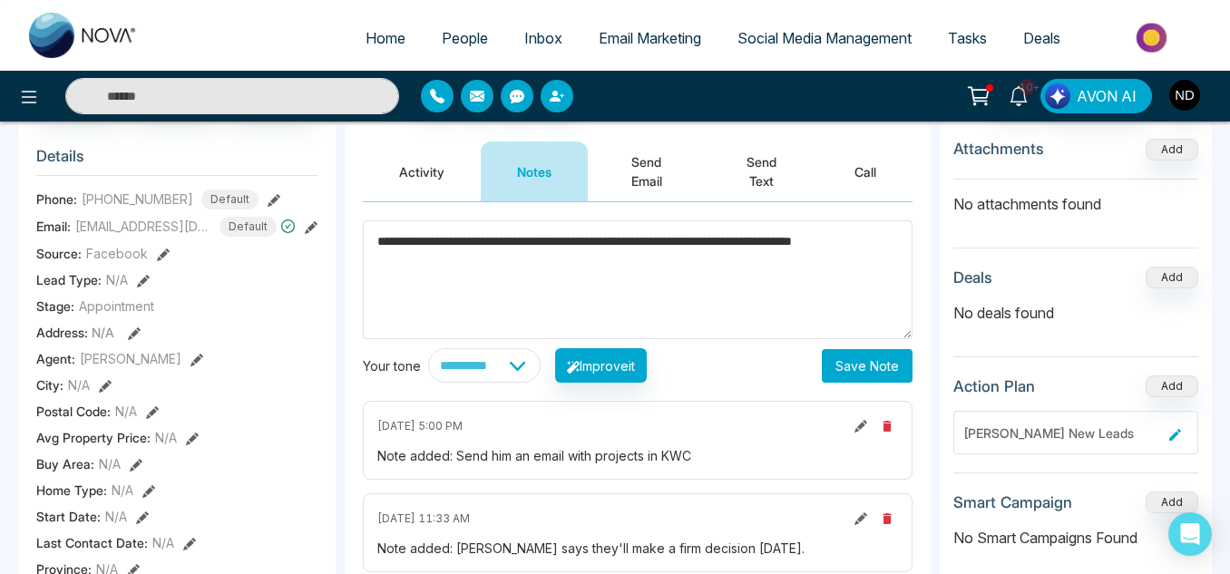
type textarea "**********"
click at [864, 374] on button "Save Note" at bounding box center [867, 366] width 91 height 34
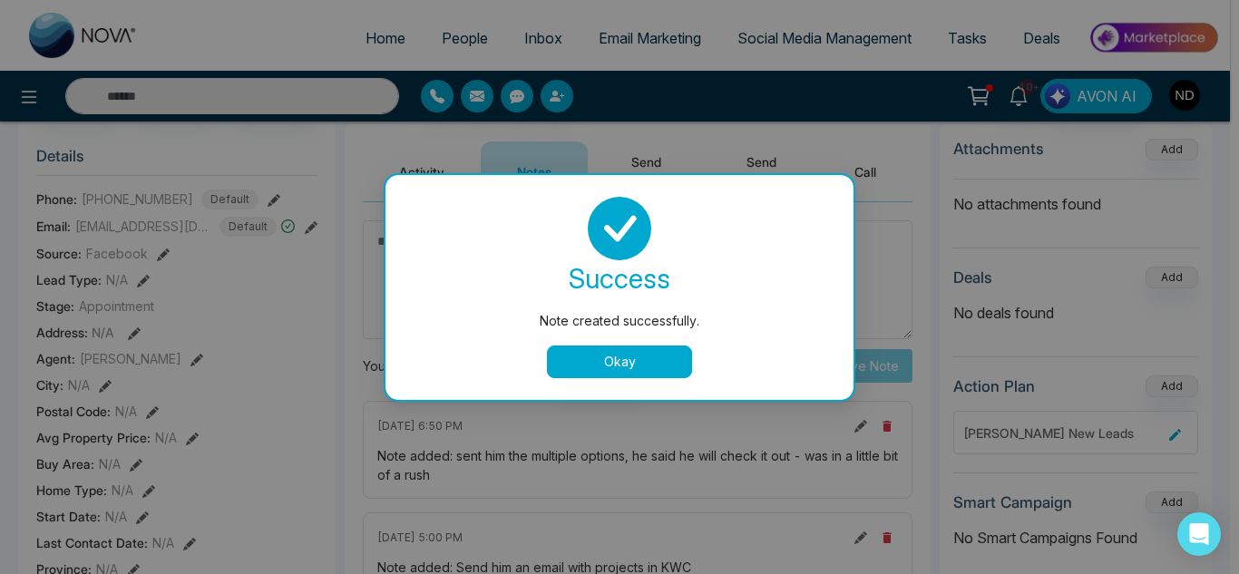
click at [630, 360] on button "Okay" at bounding box center [619, 362] width 145 height 33
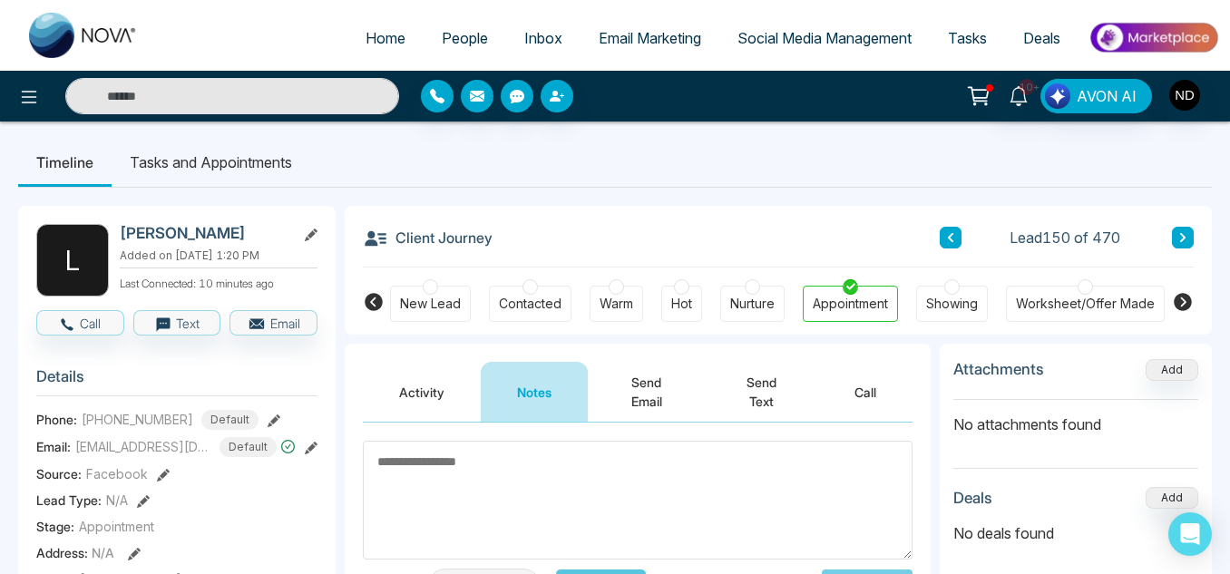
scroll to position [0, 0]
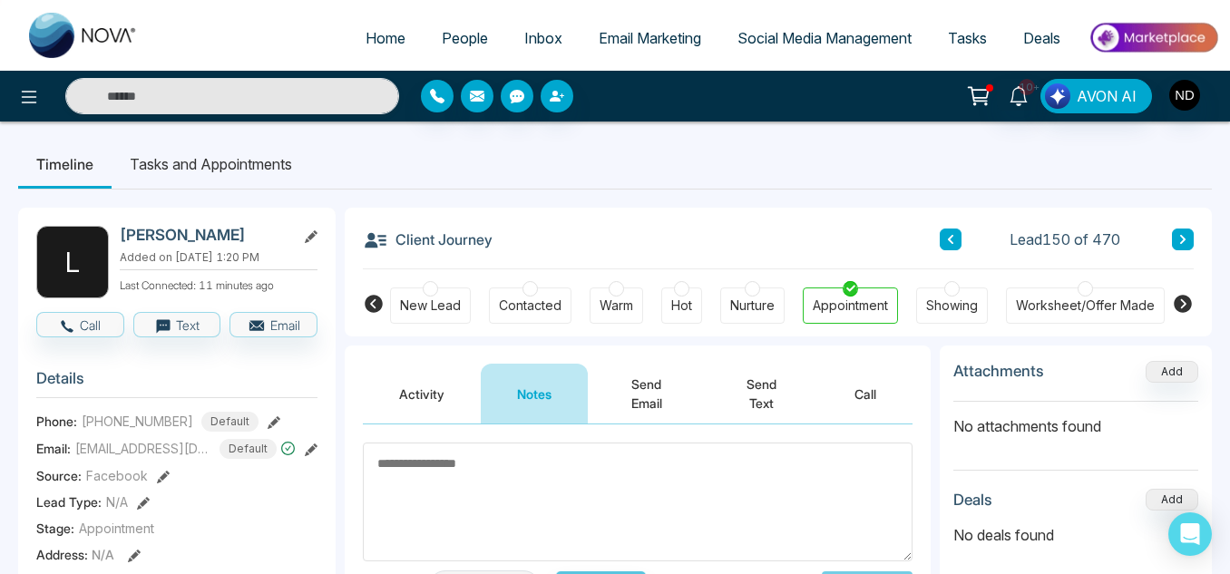
click at [964, 34] on span "Tasks" at bounding box center [967, 38] width 39 height 18
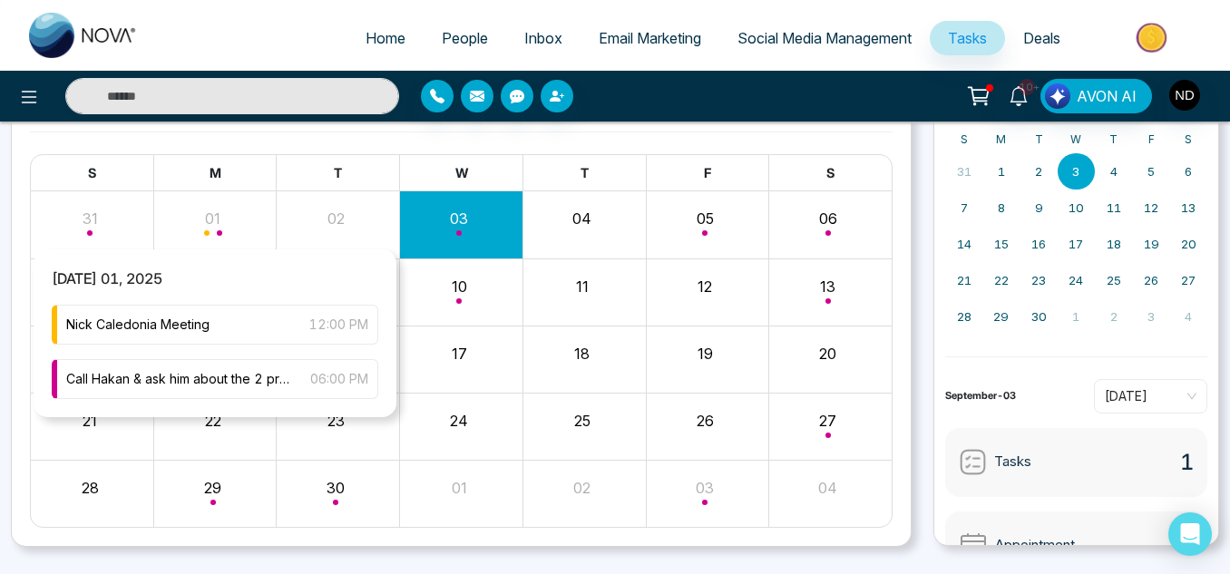
scroll to position [128, 0]
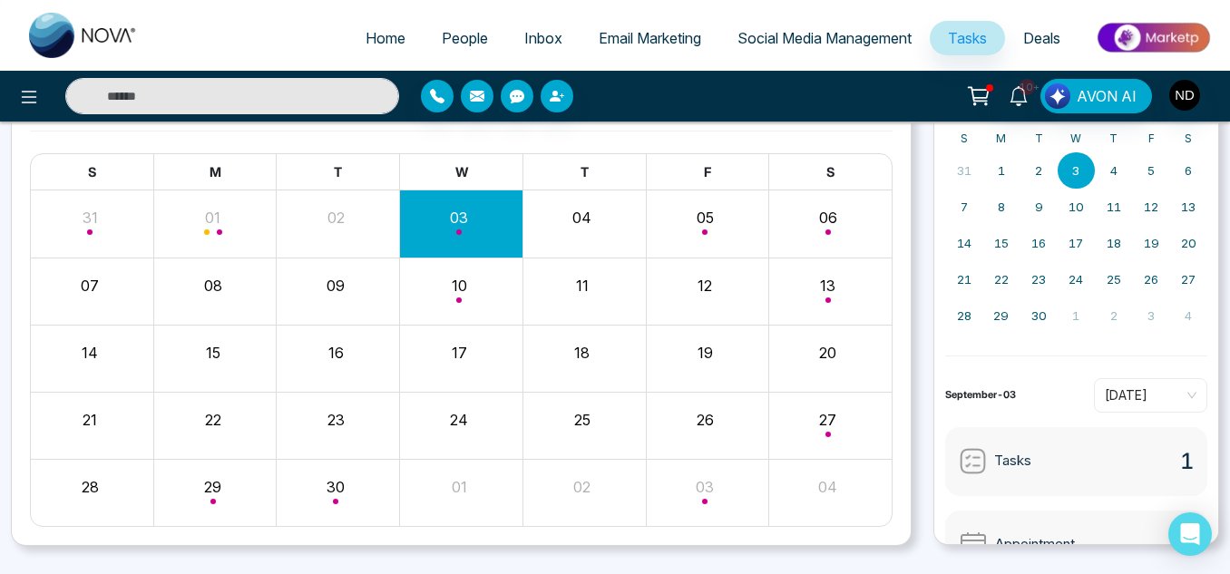
click at [264, 103] on input "text" at bounding box center [232, 96] width 334 height 36
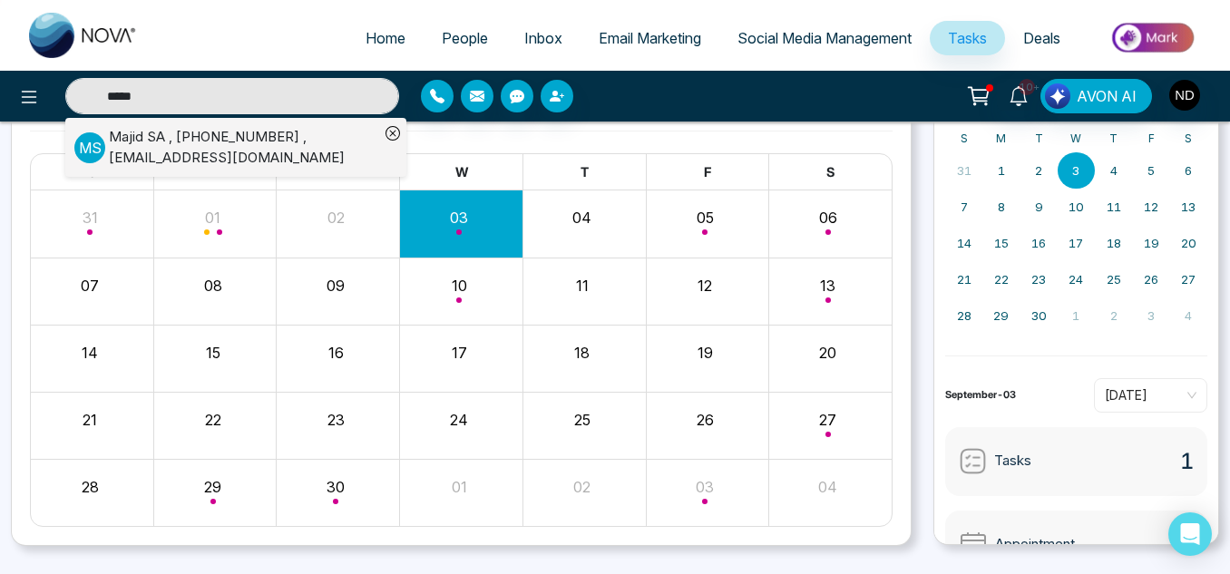
type input "*****"
click at [269, 150] on div "Majid SA , [PHONE_NUMBER] , [EMAIL_ADDRESS][DOMAIN_NAME]" at bounding box center [244, 147] width 270 height 41
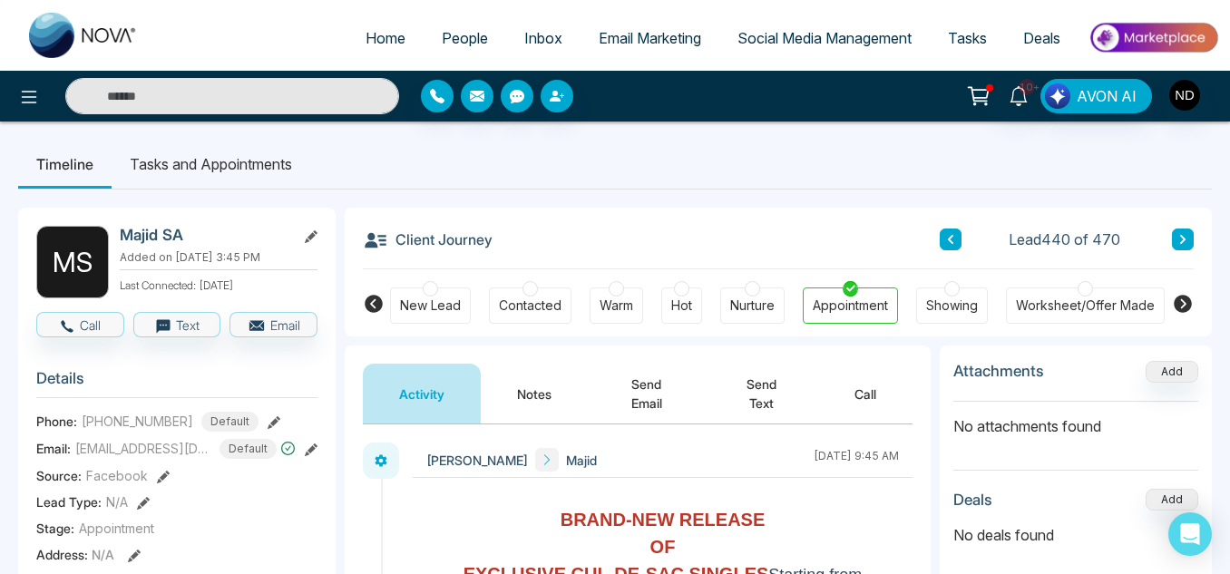
click at [496, 401] on button "Notes" at bounding box center [534, 394] width 107 height 60
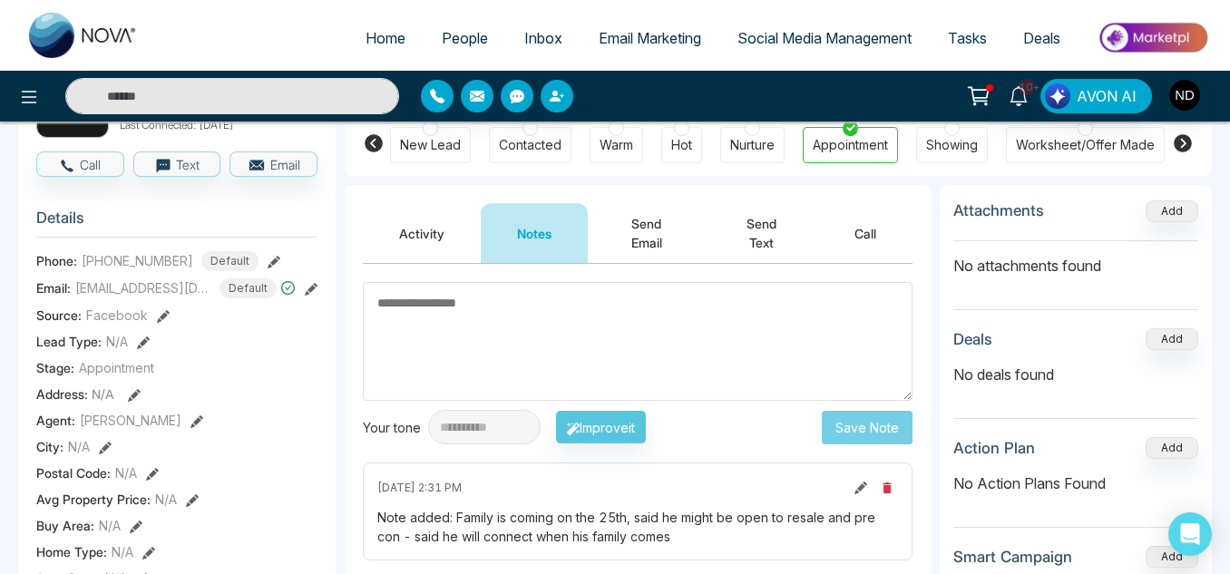
scroll to position [160, 0]
click at [422, 215] on button "Activity" at bounding box center [422, 234] width 118 height 60
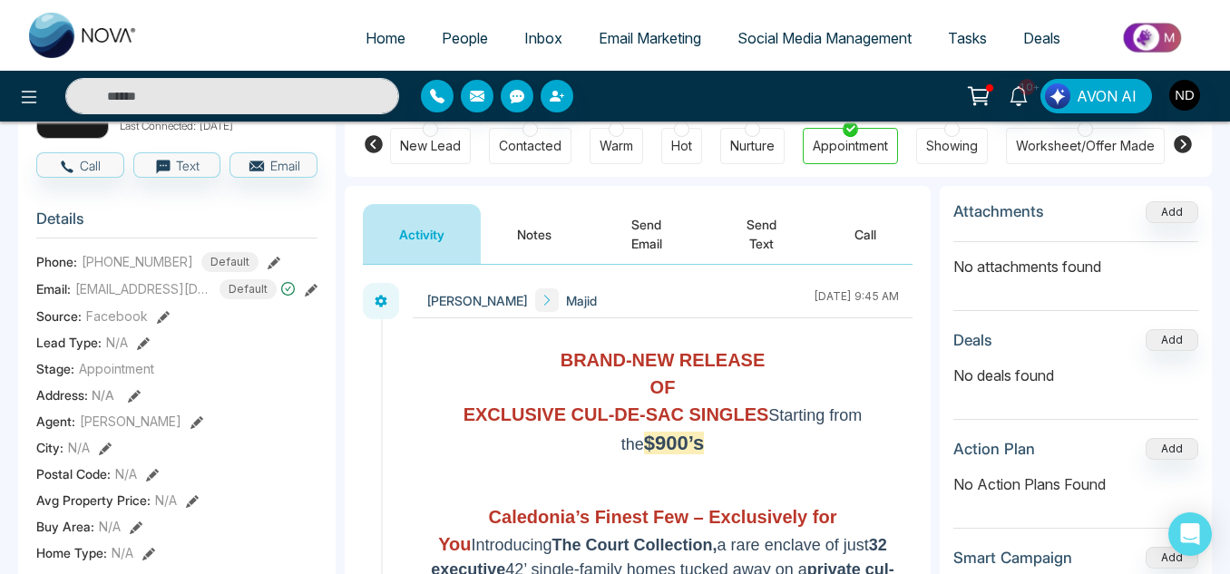
click at [753, 239] on button "Send Text" at bounding box center [761, 234] width 113 height 60
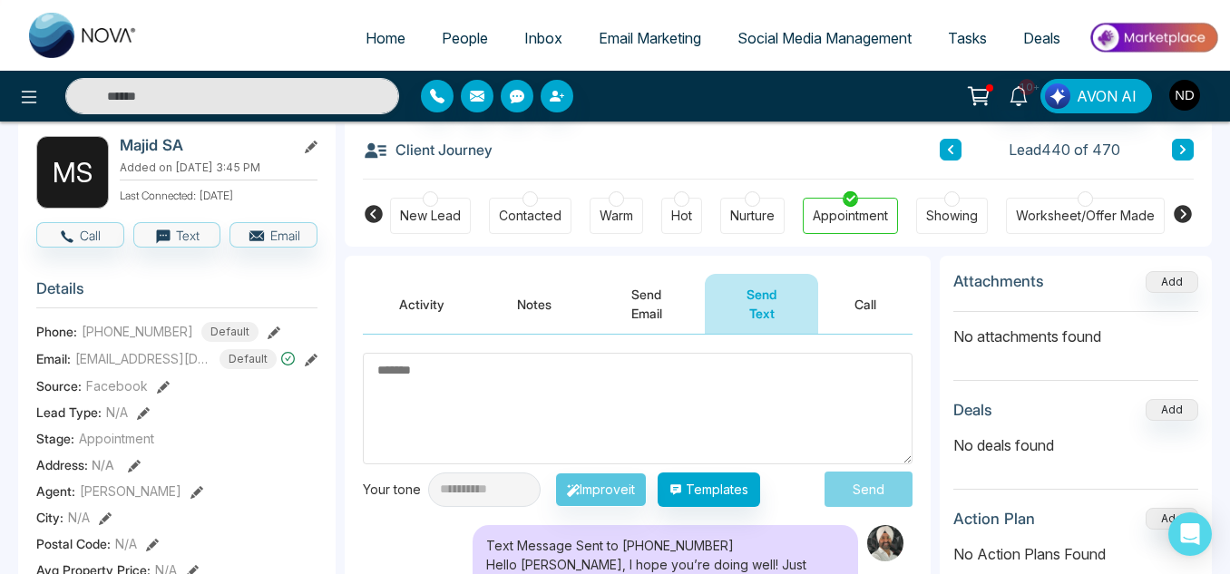
scroll to position [88, 0]
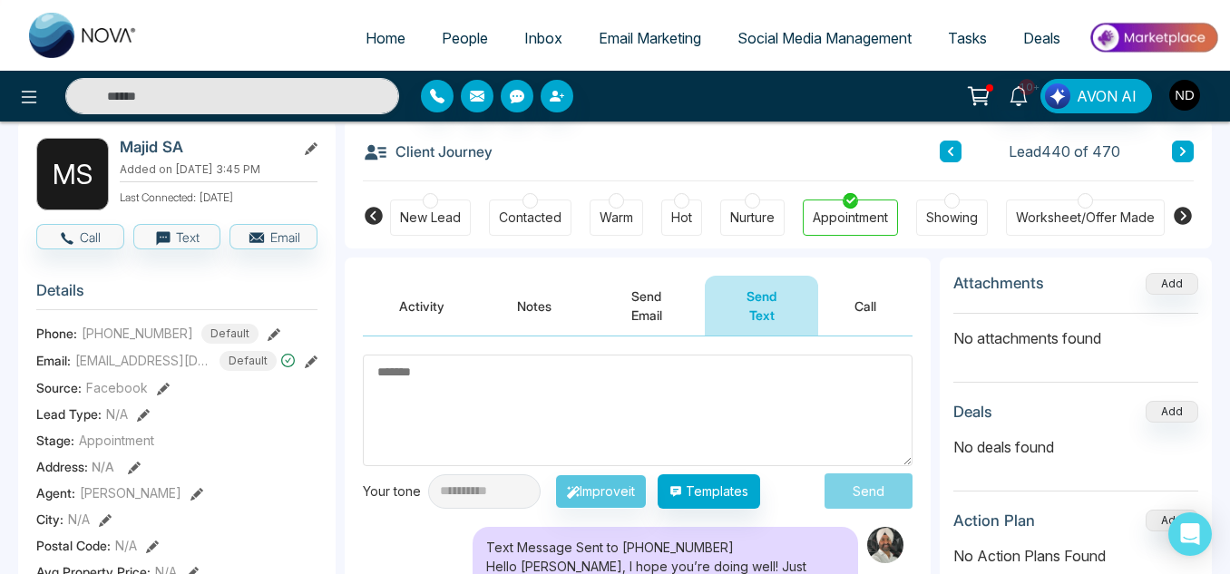
click at [438, 49] on link "People" at bounding box center [465, 38] width 83 height 34
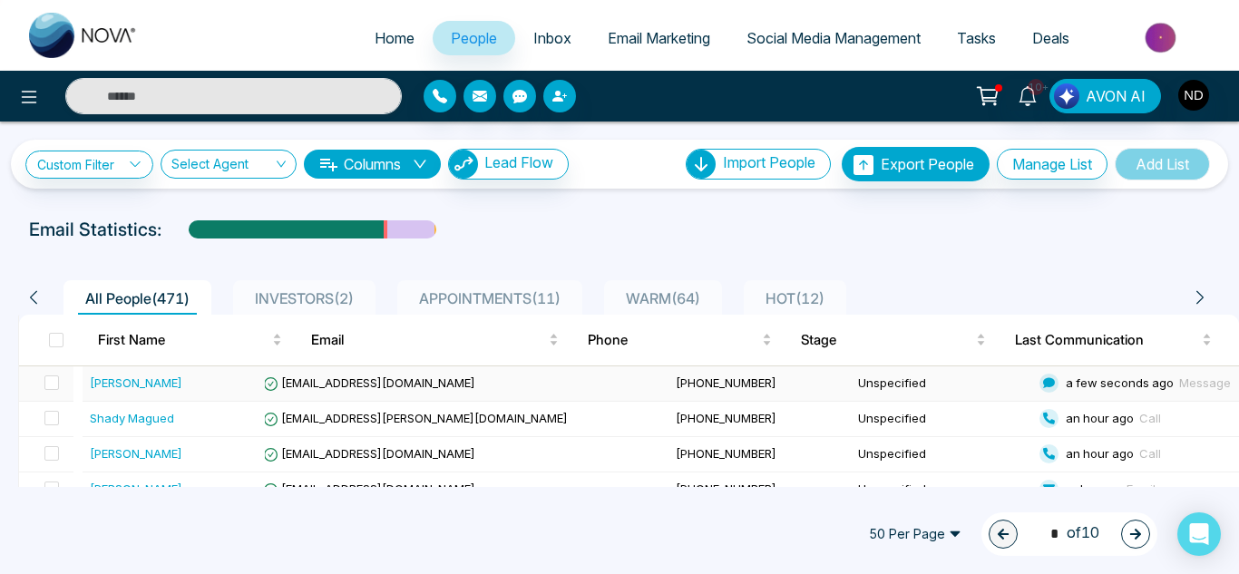
click at [248, 376] on div "[PERSON_NAME]" at bounding box center [174, 383] width 168 height 18
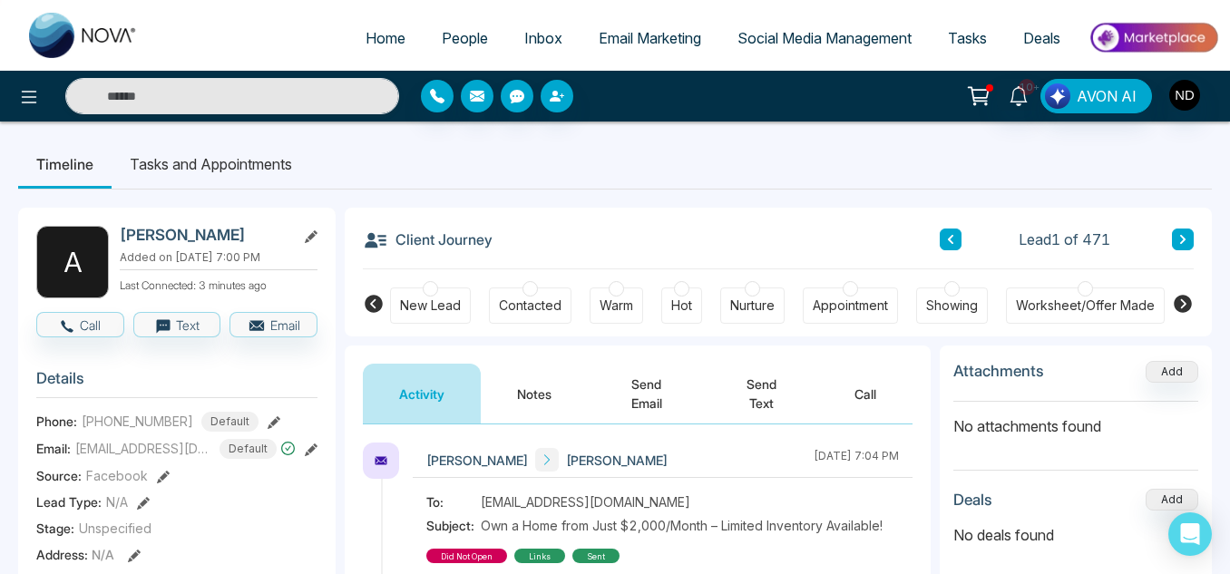
click at [538, 384] on button "Notes" at bounding box center [534, 394] width 107 height 60
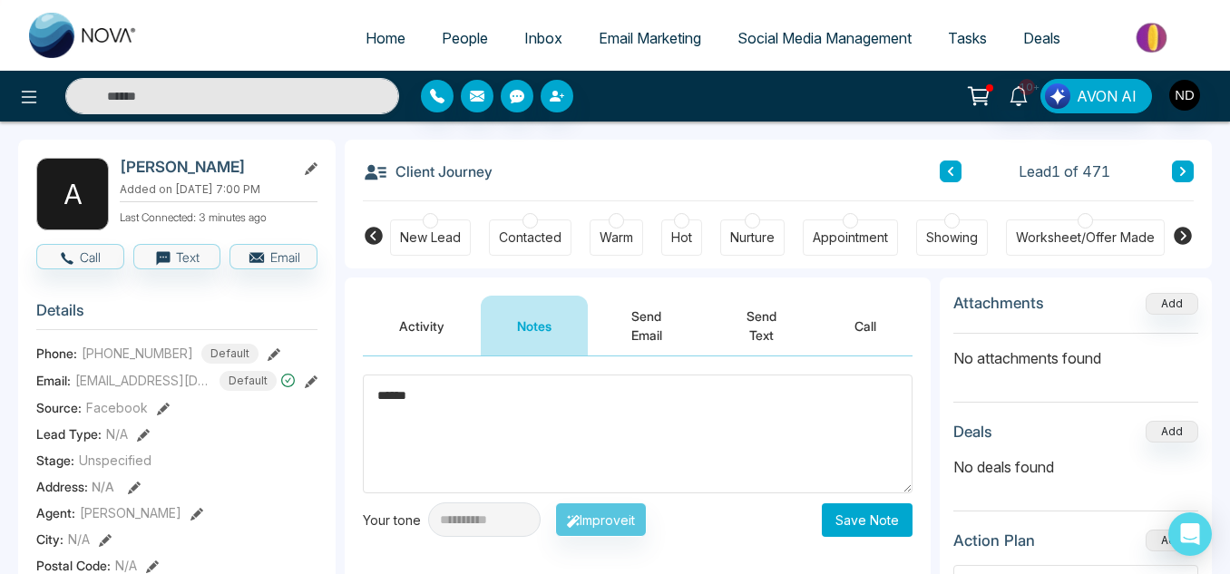
scroll to position [69, 0]
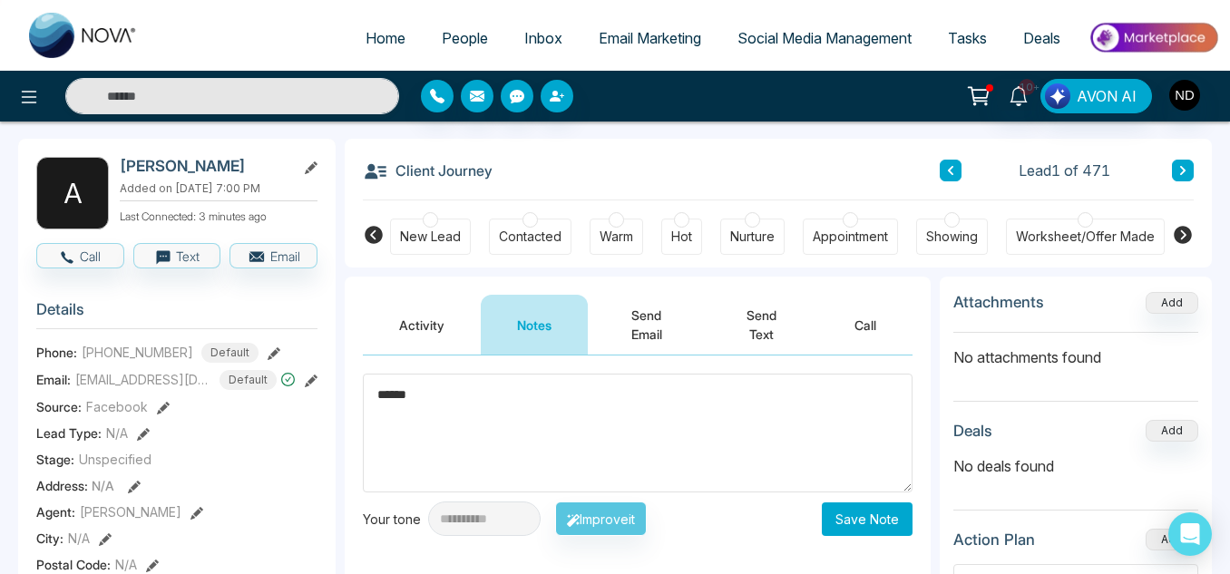
type textarea "******"
click at [851, 521] on button "Save Note" at bounding box center [867, 520] width 91 height 34
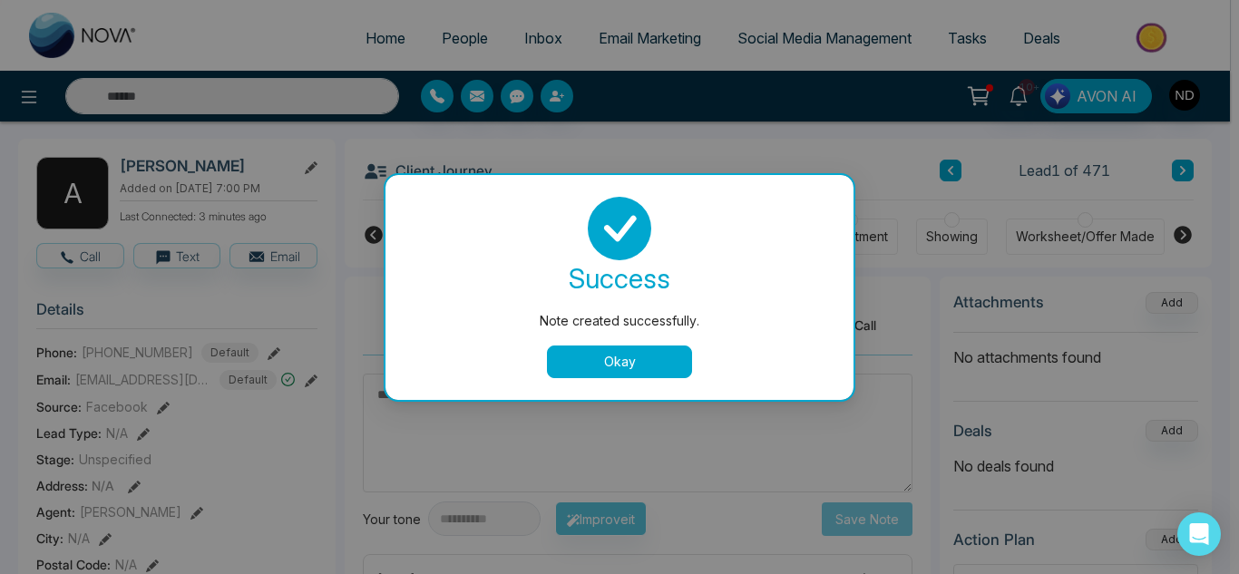
click at [613, 367] on button "Okay" at bounding box center [619, 362] width 145 height 33
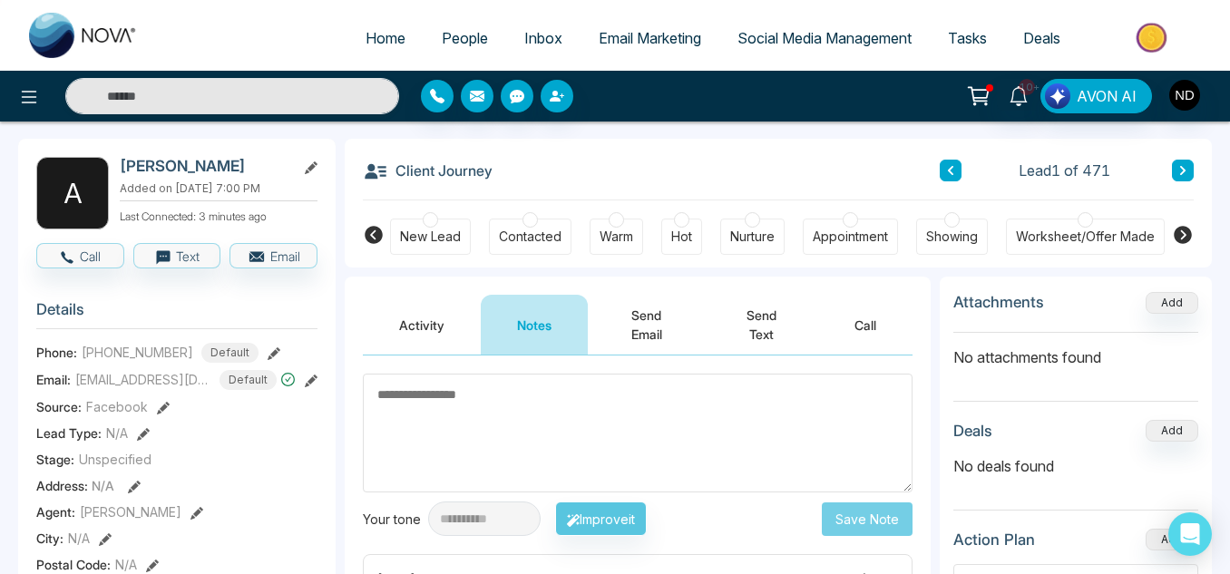
click at [1183, 158] on div "Client Journey Lead 1 of 471" at bounding box center [778, 170] width 831 height 62
click at [1183, 168] on icon at bounding box center [1182, 170] width 5 height 9
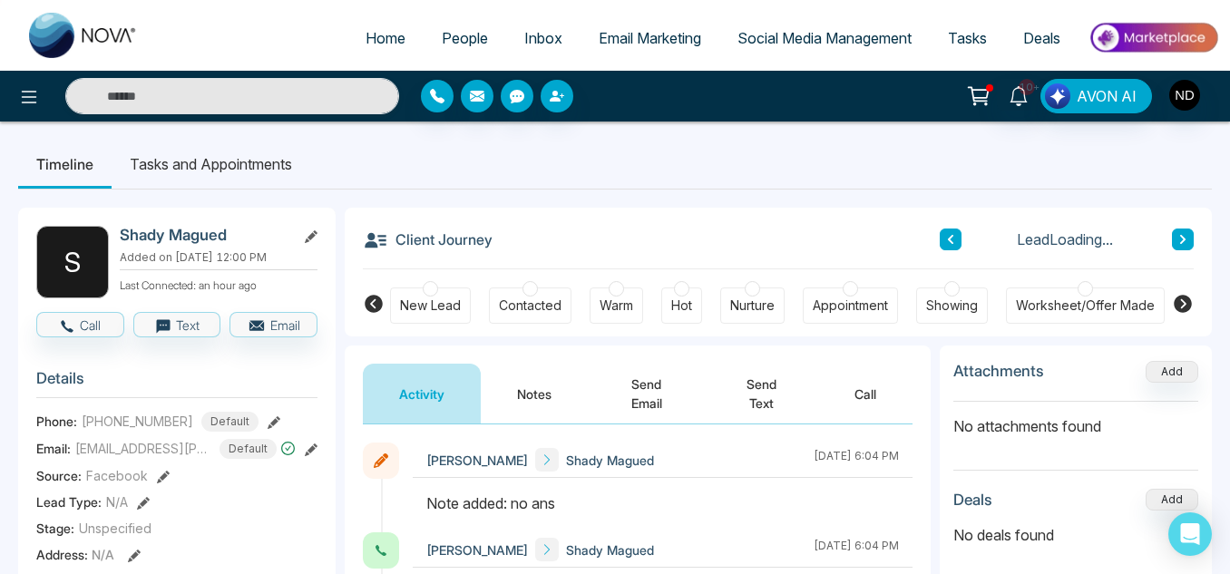
click at [1191, 237] on button at bounding box center [1183, 240] width 22 height 22
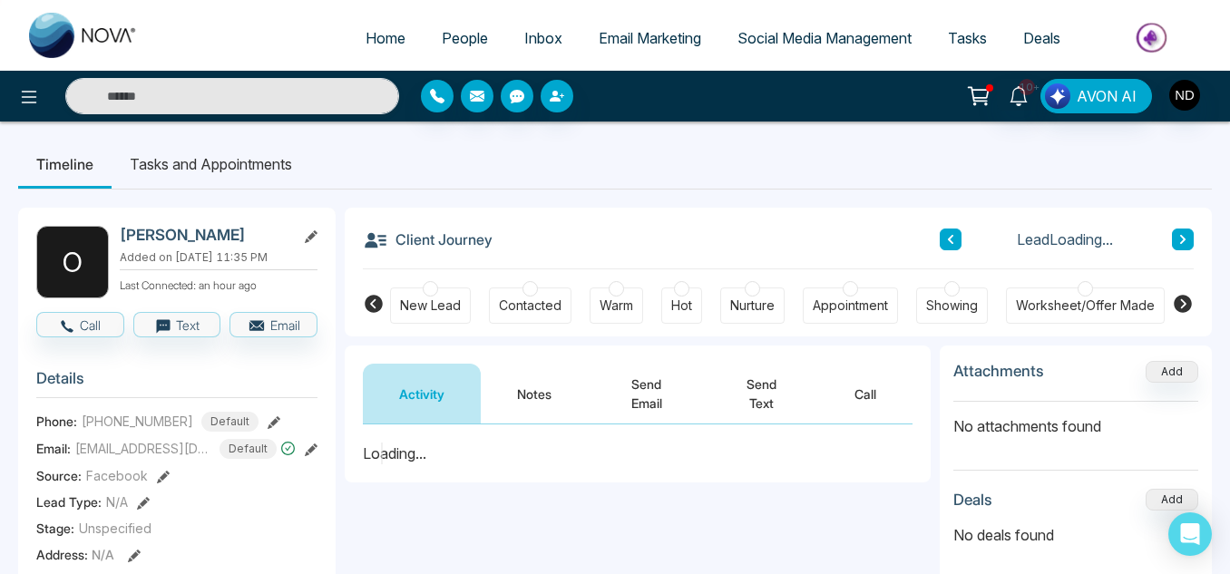
click at [1191, 237] on button at bounding box center [1183, 240] width 22 height 22
